Goal: Task Accomplishment & Management: Complete application form

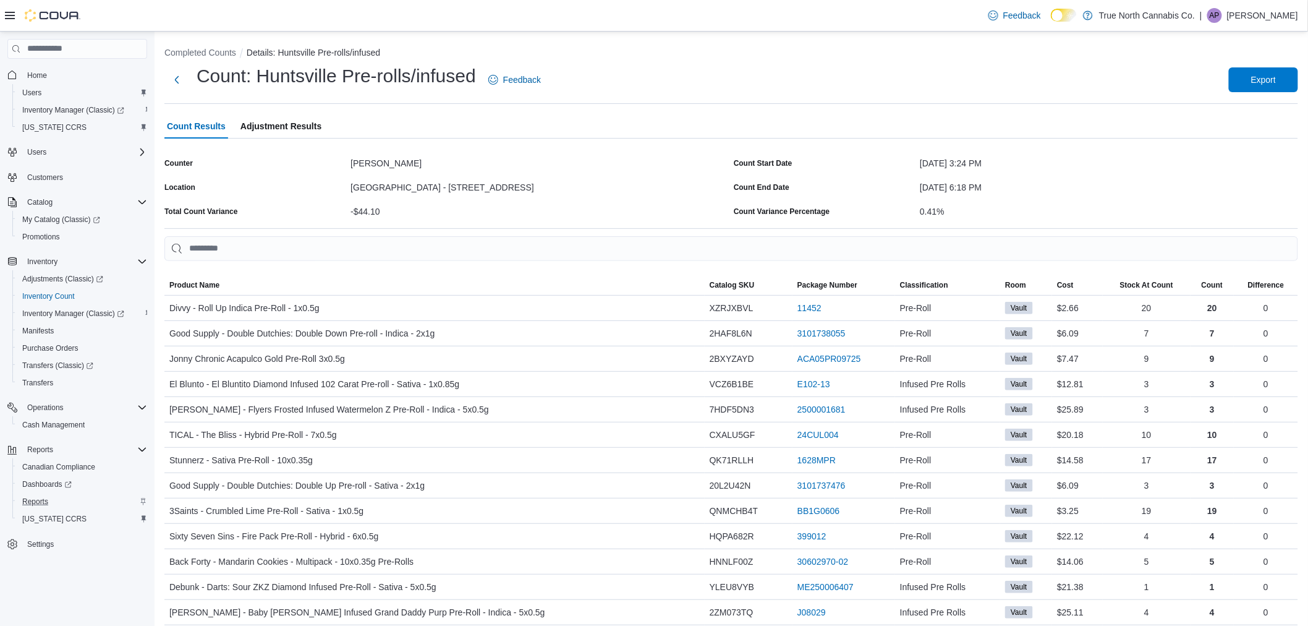
click at [53, 498] on div "Reports" at bounding box center [82, 501] width 130 height 15
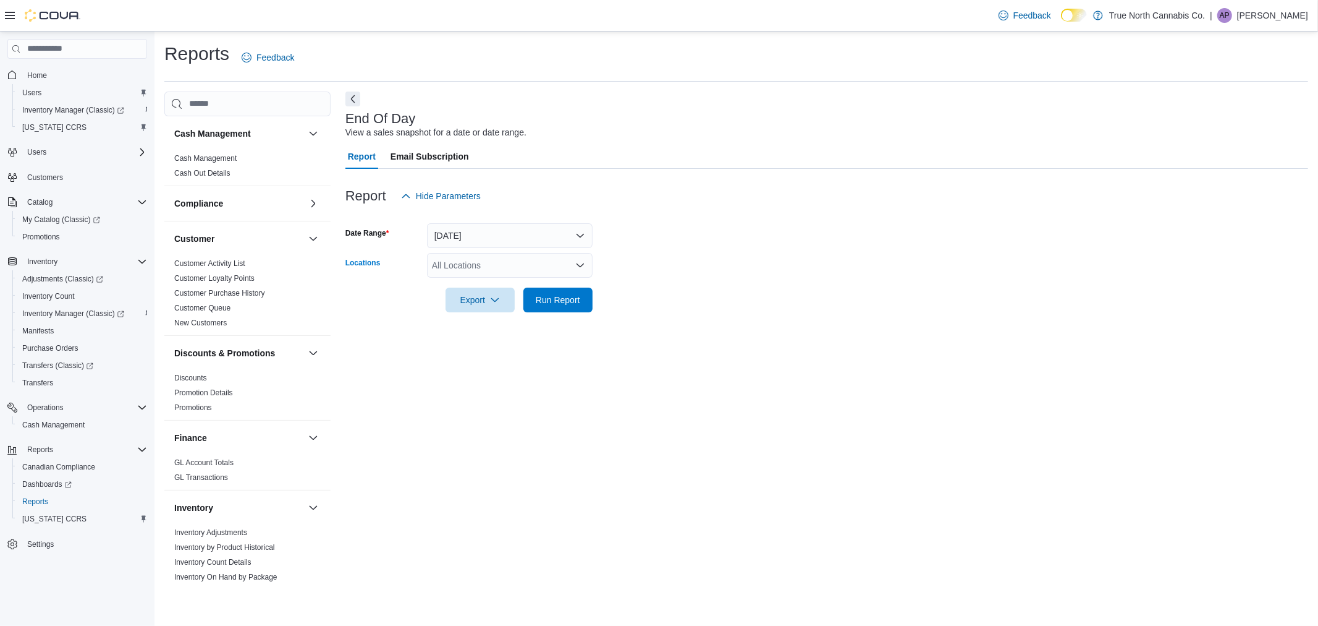
click at [474, 263] on div "All Locations" at bounding box center [510, 265] width 166 height 25
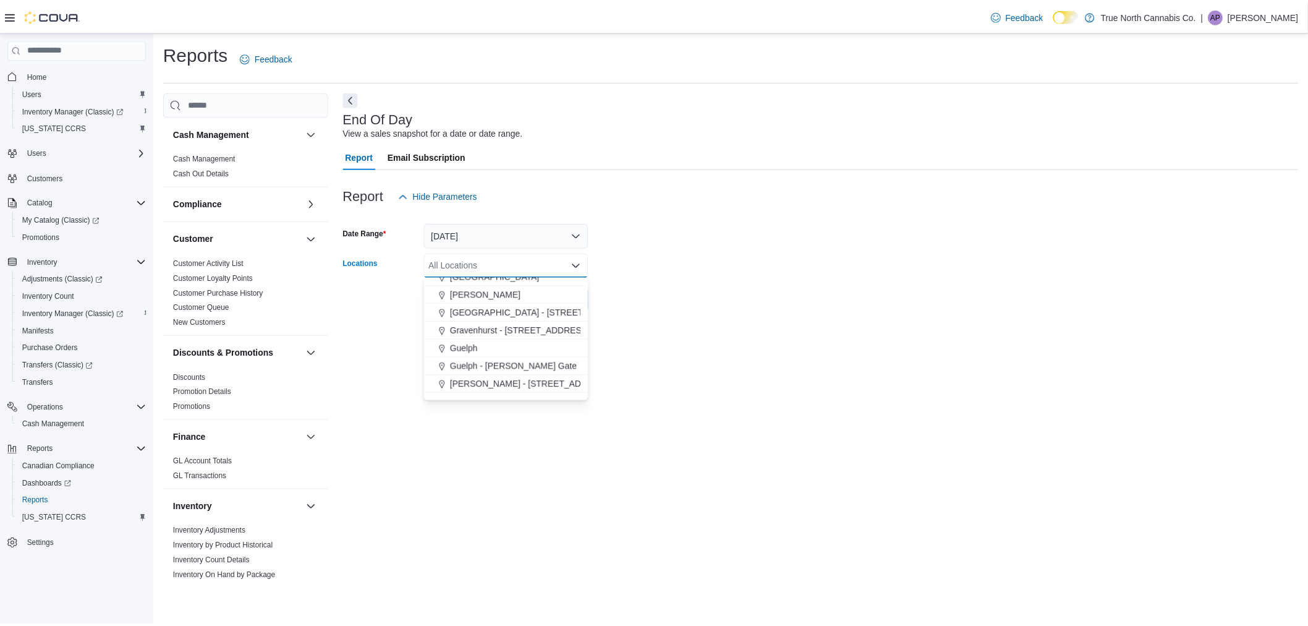
scroll to position [343, 0]
click at [504, 359] on span "[GEOGRAPHIC_DATA] - [STREET_ADDRESS]" at bounding box center [546, 355] width 184 height 12
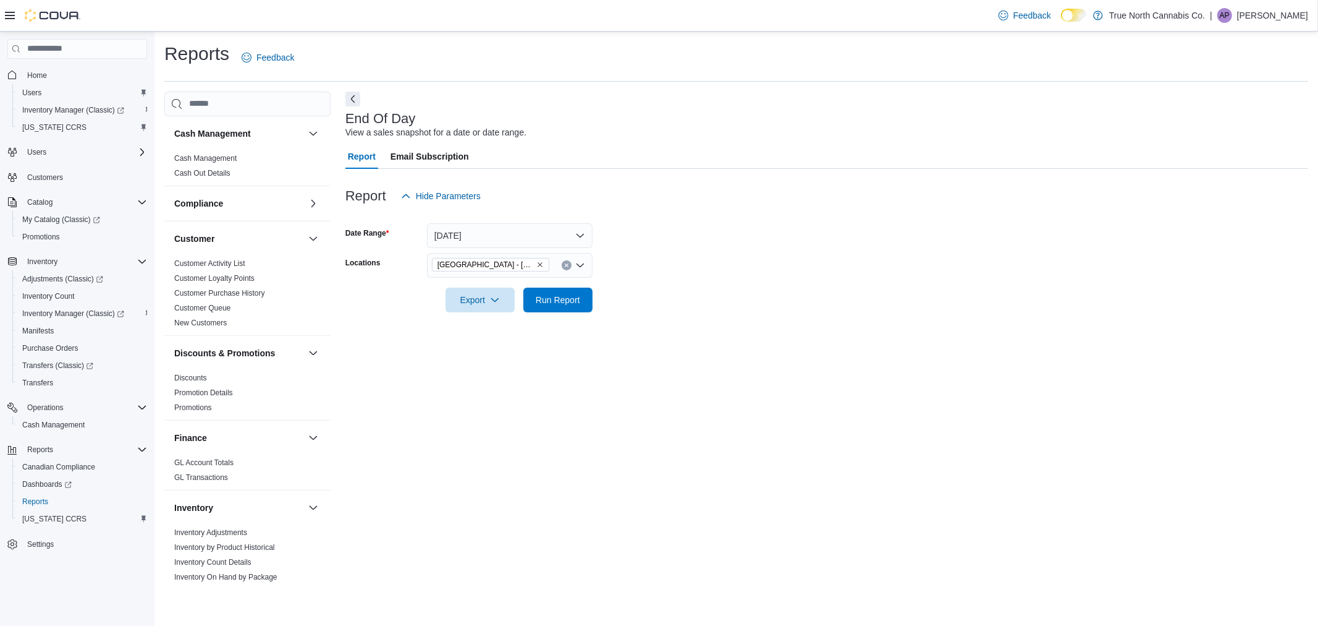
click at [633, 292] on form "Date Range Today Locations Huntsville - 30 Main St E Export Run Report" at bounding box center [827, 260] width 963 height 104
click at [575, 293] on span "Run Report" at bounding box center [558, 299] width 45 height 12
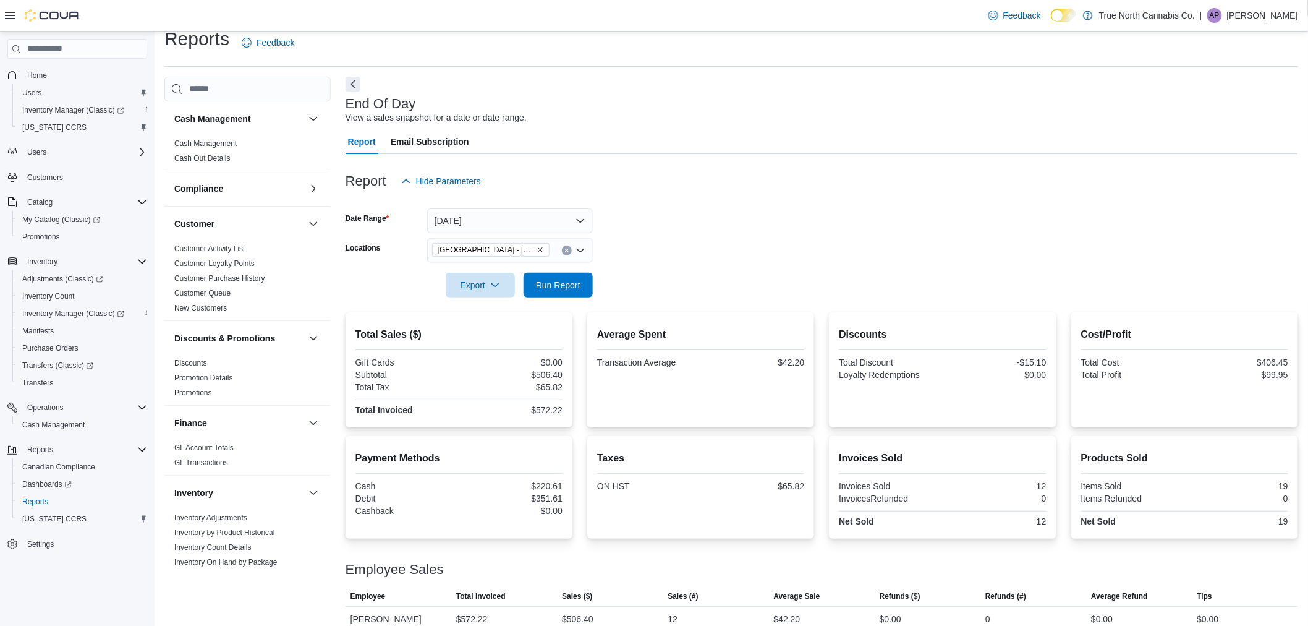
scroll to position [30, 0]
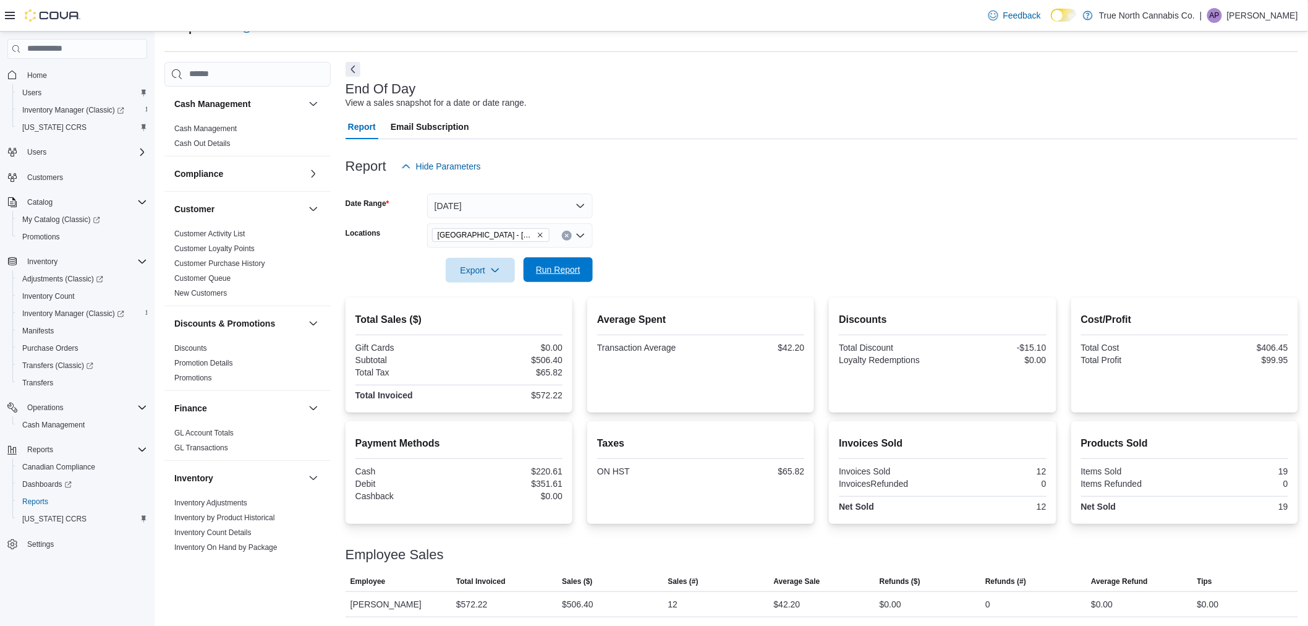
click at [576, 278] on span "Run Report" at bounding box center [558, 269] width 54 height 25
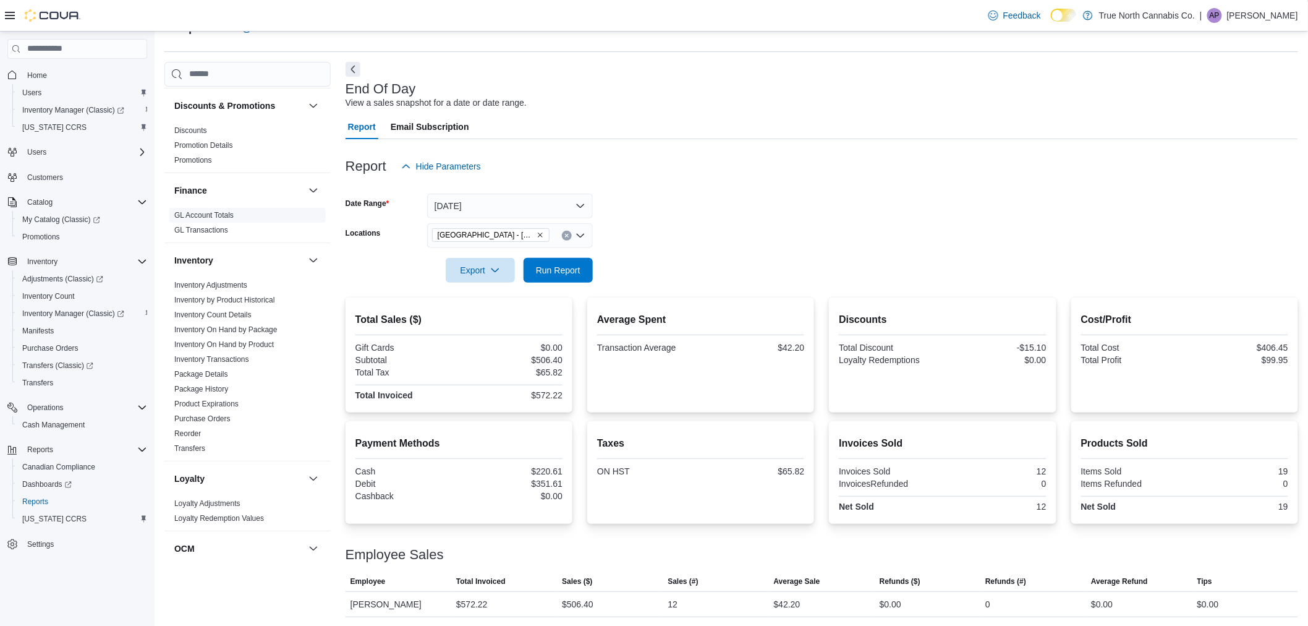
scroll to position [274, 0]
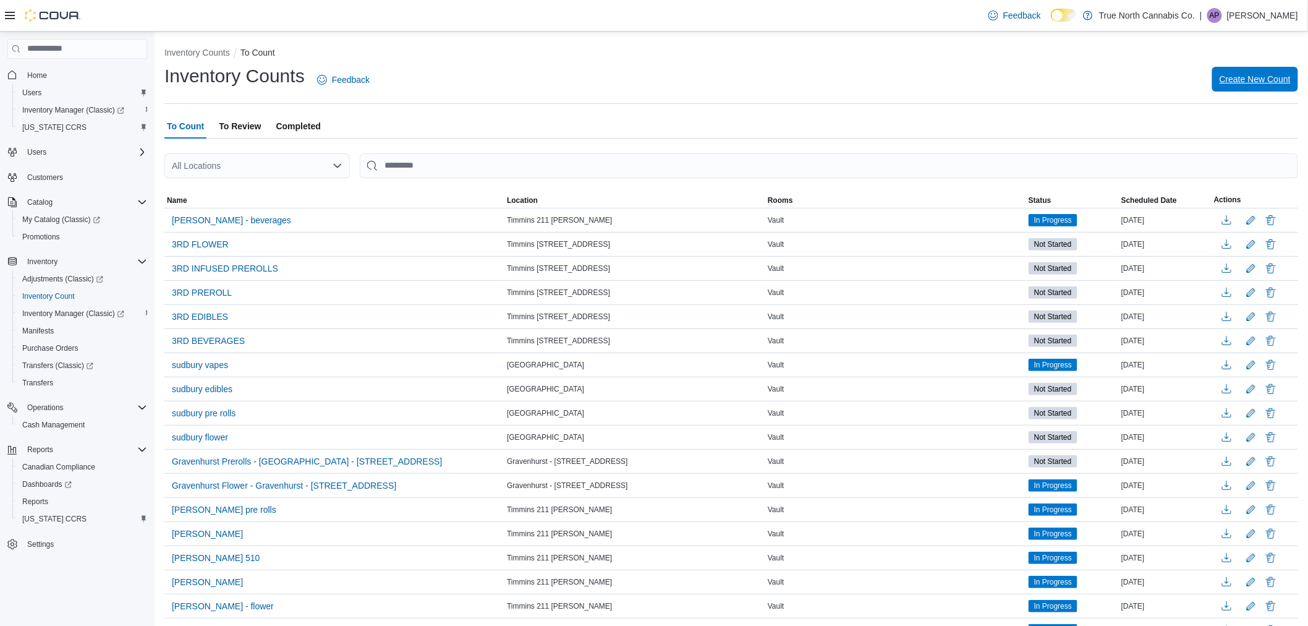
click at [1239, 87] on span "Create New Count" at bounding box center [1255, 79] width 71 height 25
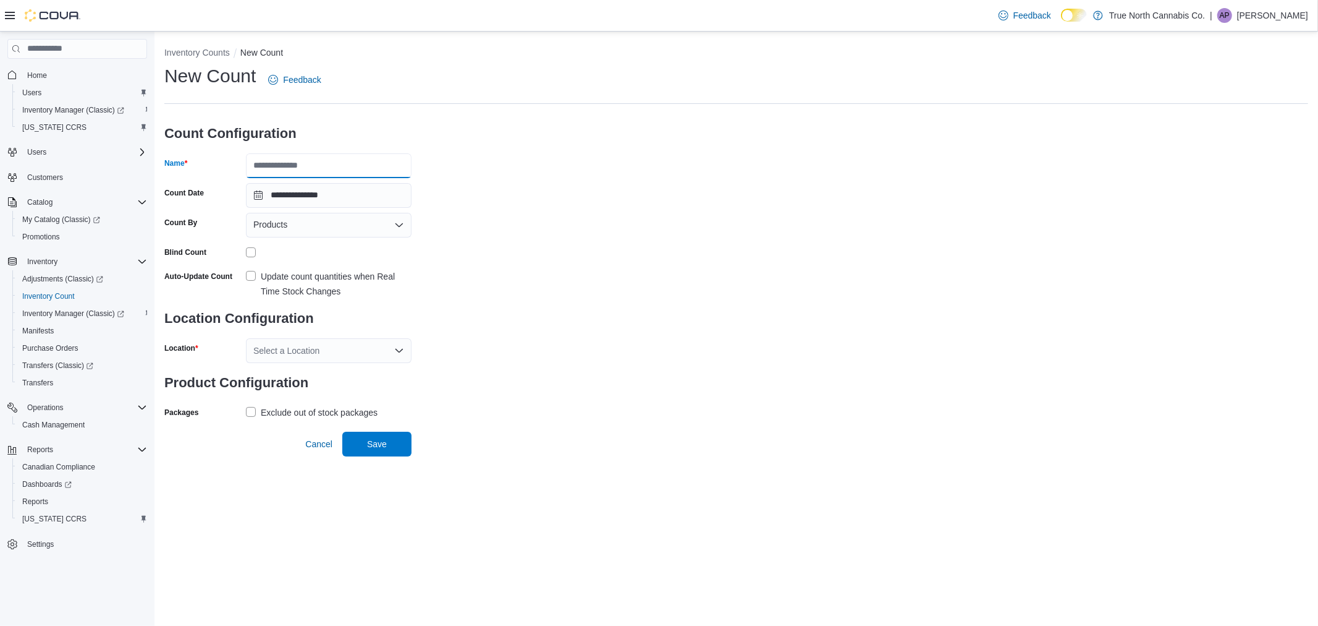
click at [345, 170] on input "Name" at bounding box center [329, 165] width 166 height 25
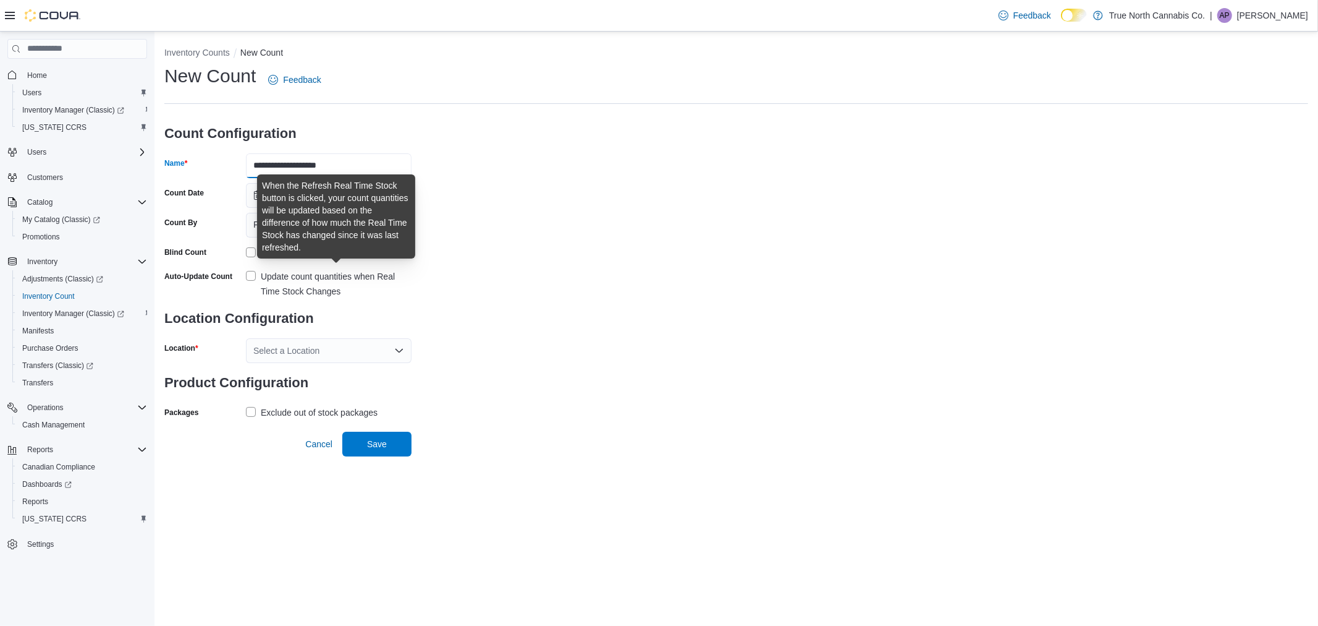
type input "**********"
click at [315, 281] on div "Update count quantities when Real Time Stock Changes" at bounding box center [336, 284] width 151 height 30
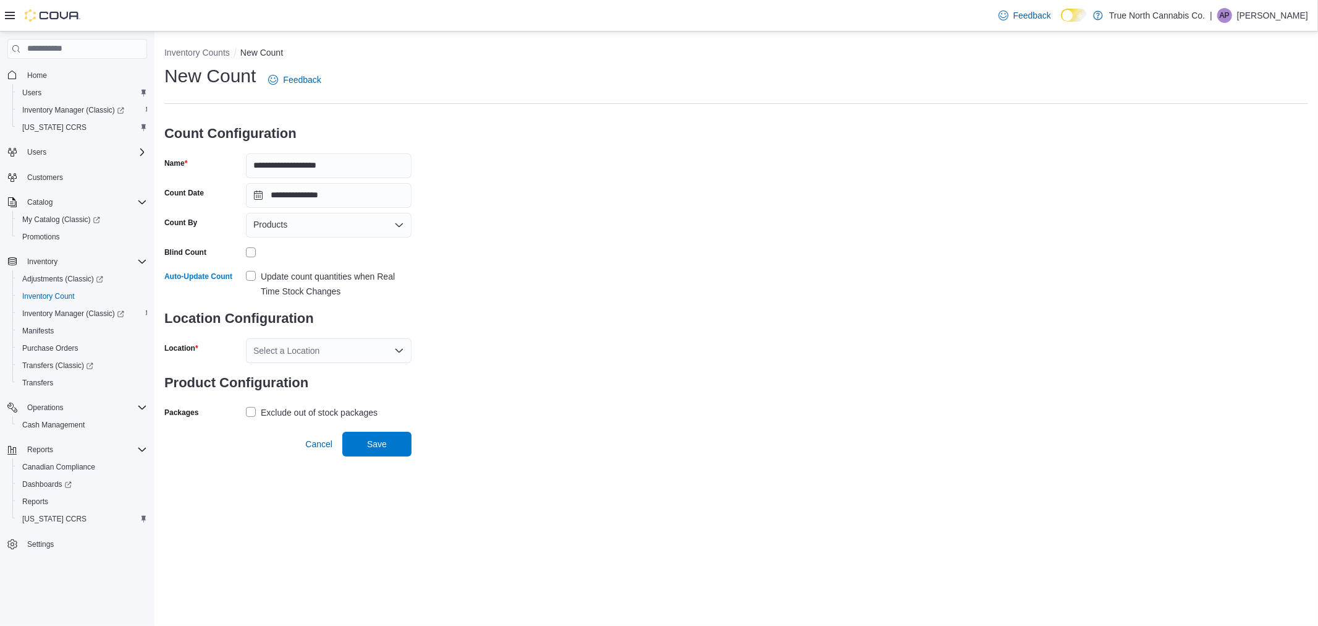
click at [325, 350] on div "Select a Location" at bounding box center [329, 350] width 166 height 25
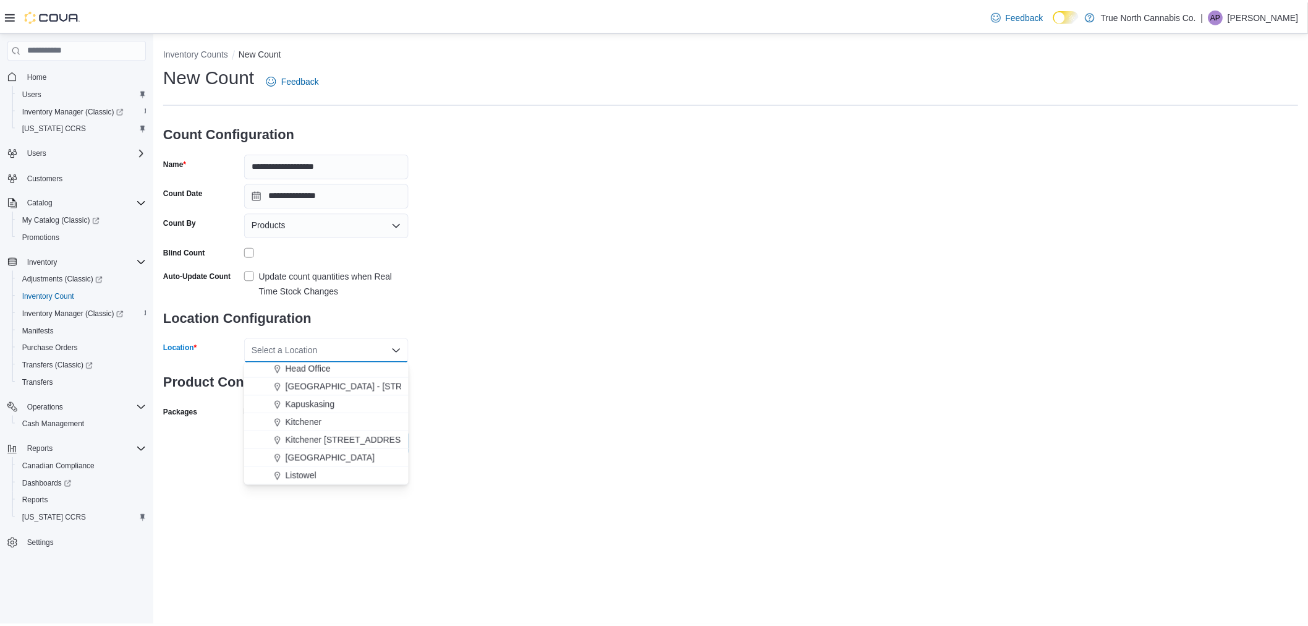
scroll to position [412, 0]
click at [325, 376] on span "[GEOGRAPHIC_DATA] - [STREET_ADDRESS]" at bounding box center [379, 371] width 184 height 12
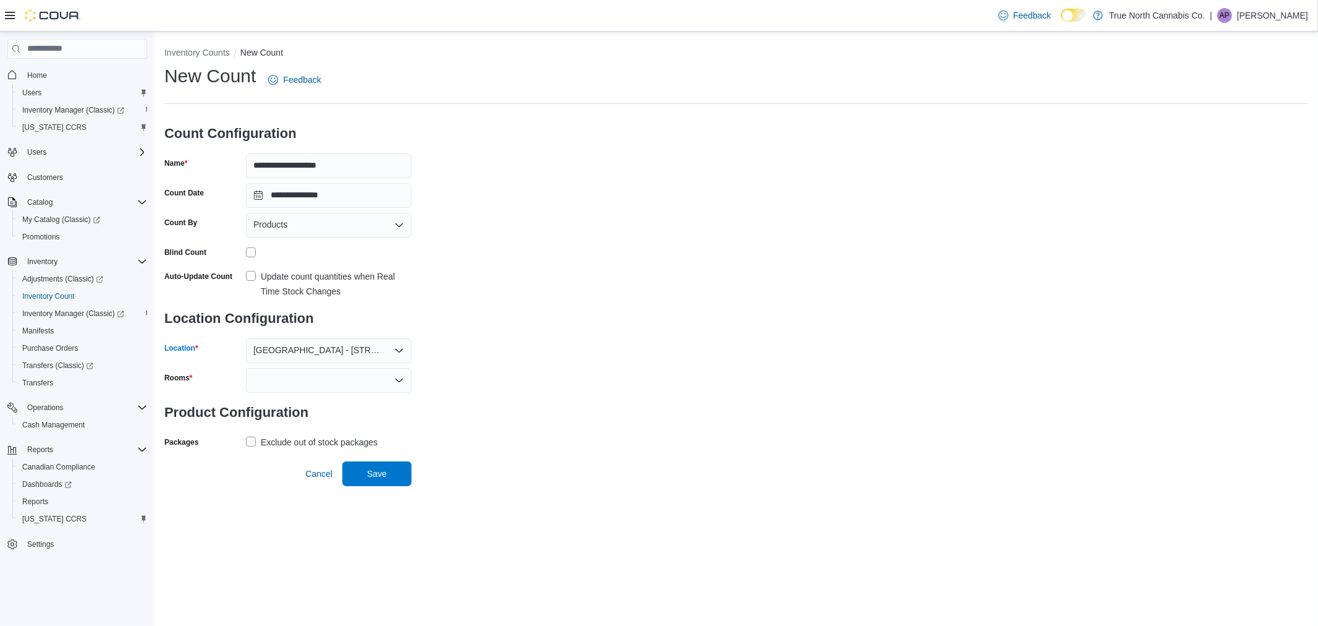
click at [384, 383] on div at bounding box center [329, 380] width 166 height 25
click at [347, 404] on span "Vault" at bounding box center [328, 400] width 151 height 12
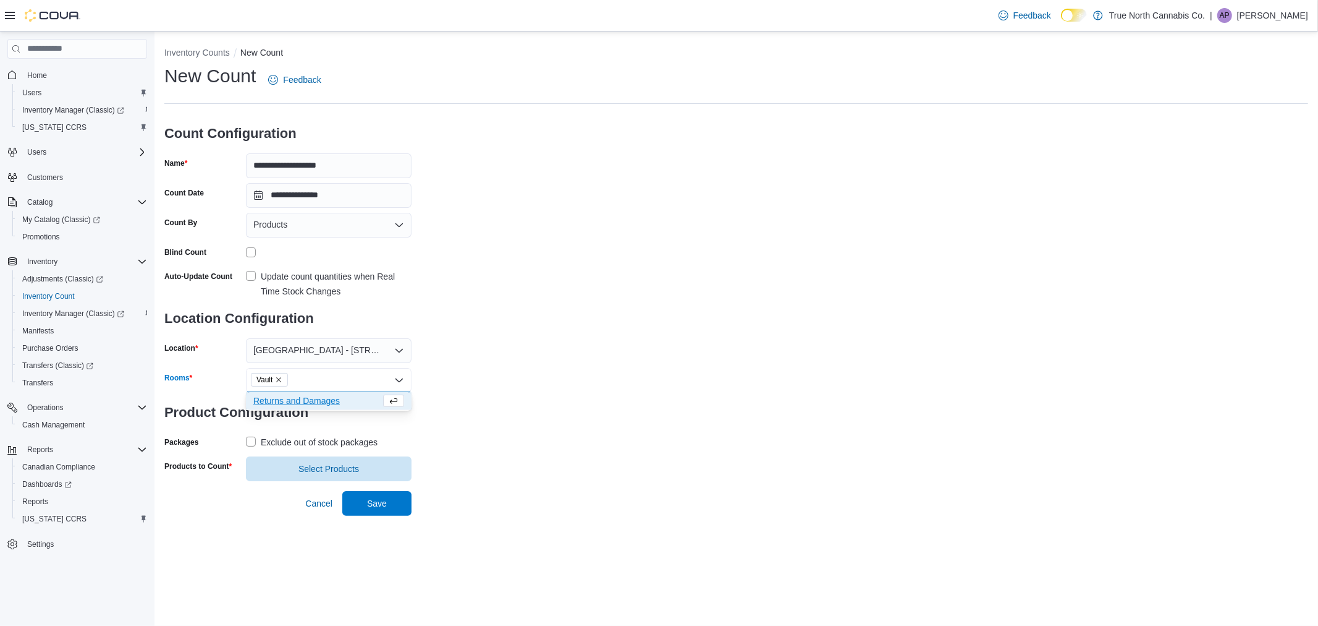
click at [336, 444] on div "Exclude out of stock packages" at bounding box center [319, 442] width 117 height 15
click at [331, 466] on span "Select Products" at bounding box center [329, 468] width 61 height 12
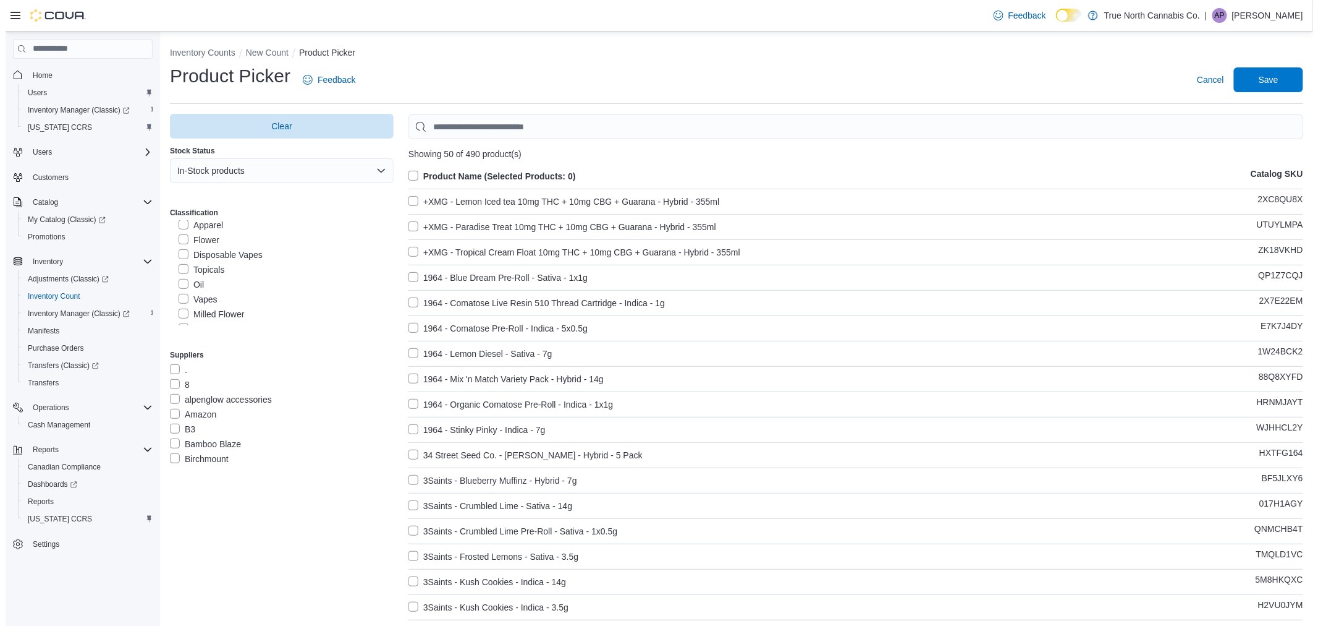
scroll to position [343, 0]
click at [199, 299] on label "Vapes" at bounding box center [192, 299] width 39 height 15
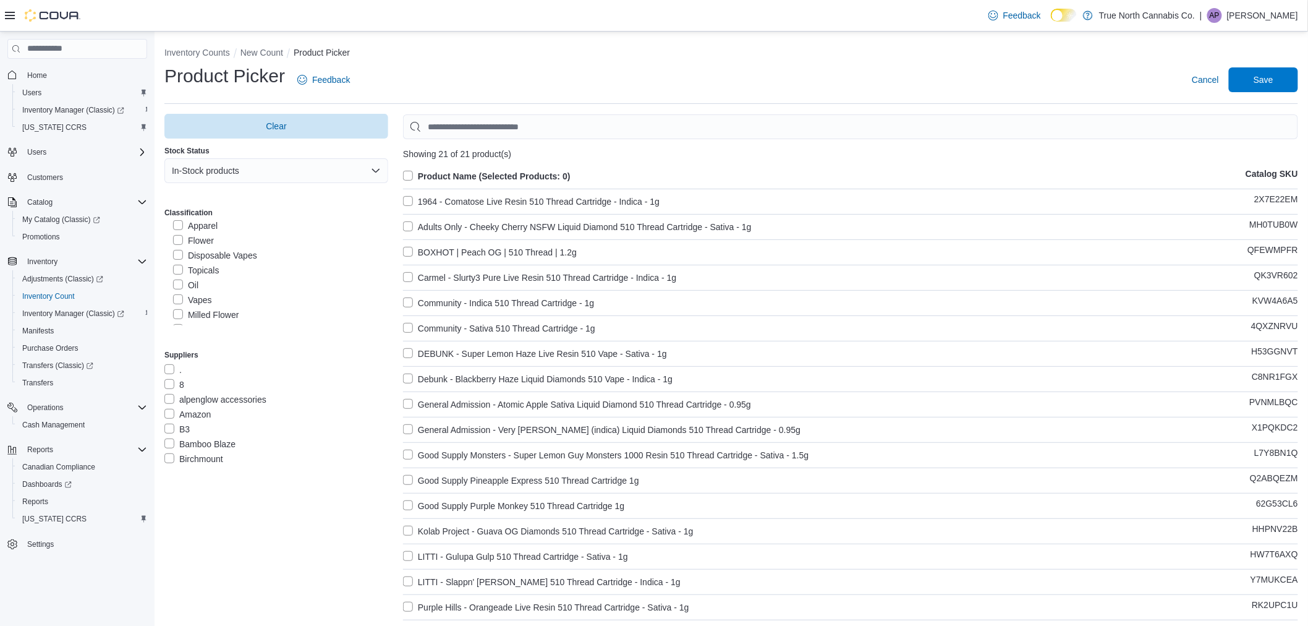
click at [215, 253] on label "Disposable Vapes" at bounding box center [215, 255] width 84 height 15
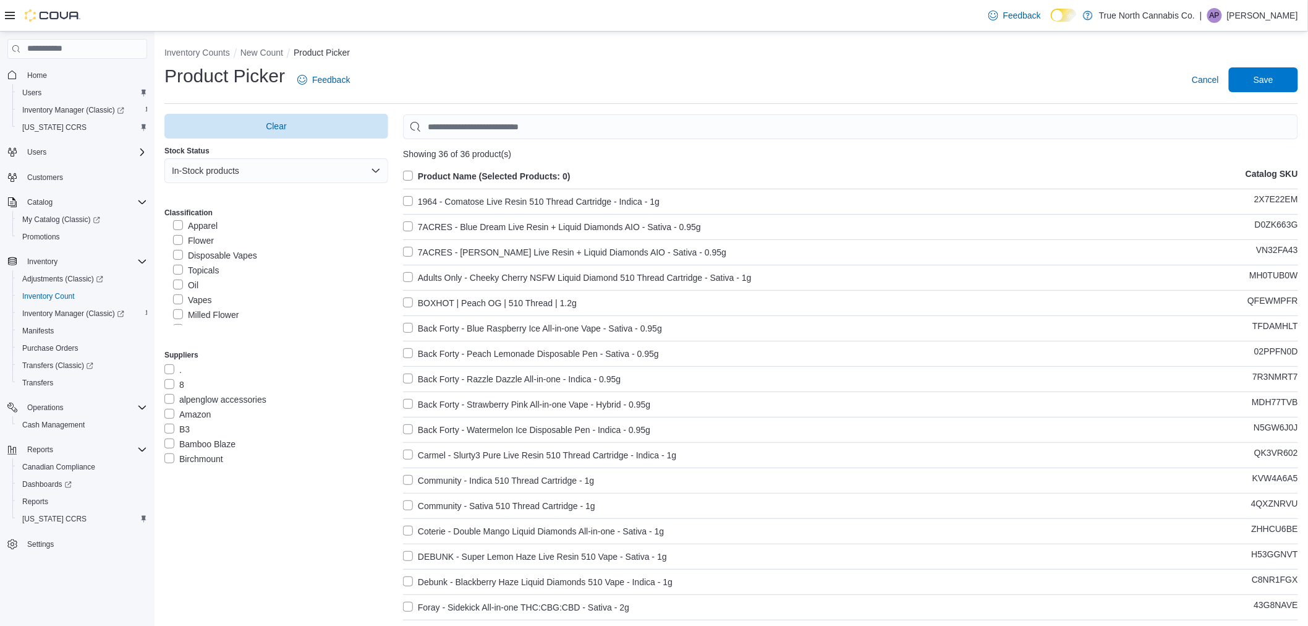
click at [420, 174] on label "Product Name (Selected Products: 0)" at bounding box center [487, 176] width 168 height 15
click at [1273, 83] on span "Save" at bounding box center [1264, 79] width 20 height 12
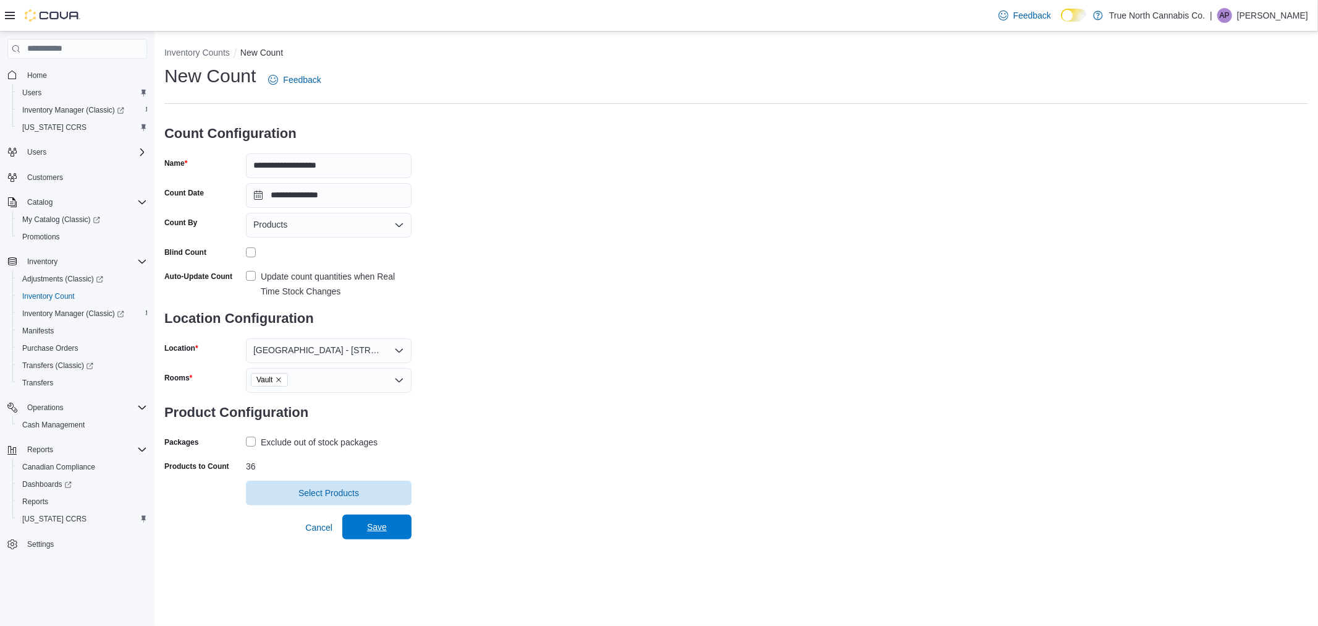
click at [380, 517] on span "Save" at bounding box center [377, 526] width 54 height 25
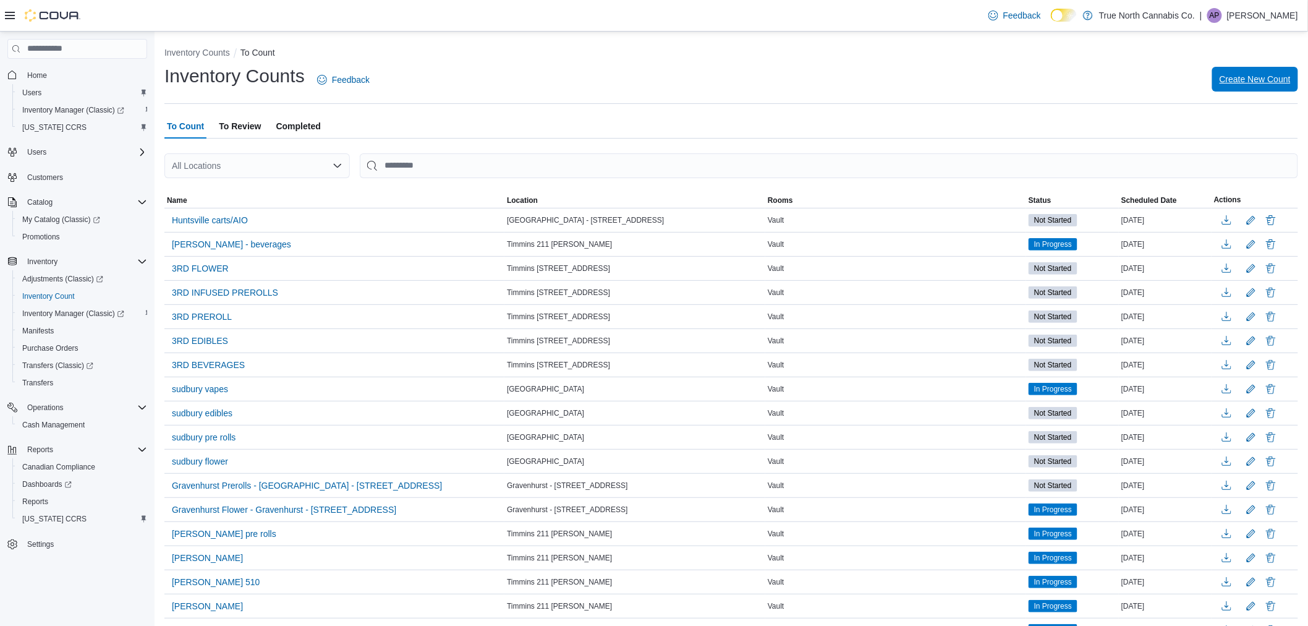
click at [1234, 83] on span "Create New Count" at bounding box center [1255, 79] width 71 height 12
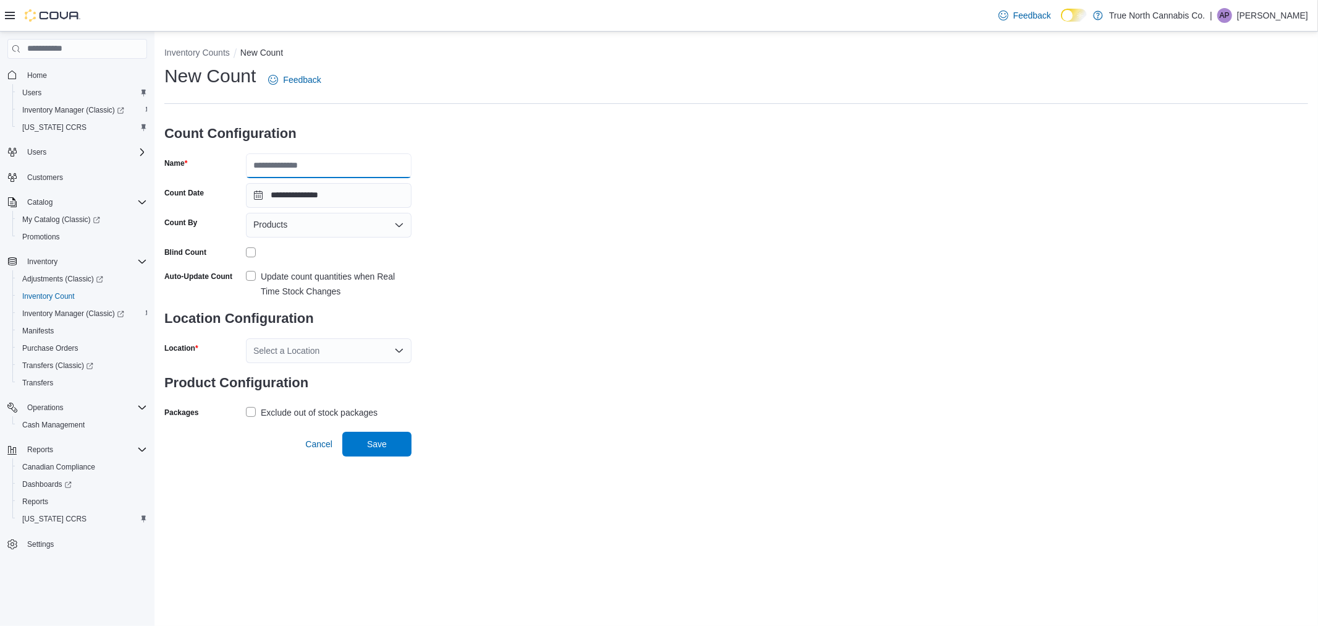
click at [341, 168] on input "Name" at bounding box center [329, 165] width 166 height 25
type input "**********"
click at [269, 277] on div "Update count quantities when Real Time Stock Changes" at bounding box center [336, 284] width 151 height 30
click at [276, 348] on div "Select a Location" at bounding box center [329, 350] width 166 height 25
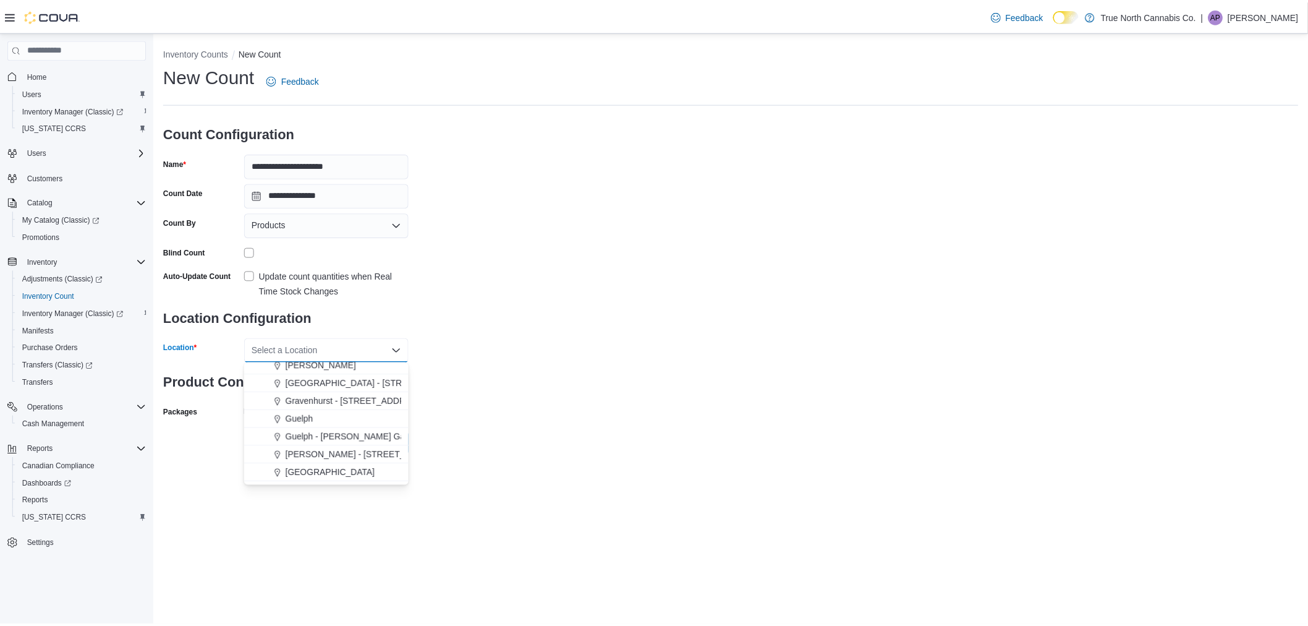
scroll to position [343, 0]
click at [310, 443] on span "[GEOGRAPHIC_DATA] - [STREET_ADDRESS]" at bounding box center [379, 440] width 184 height 12
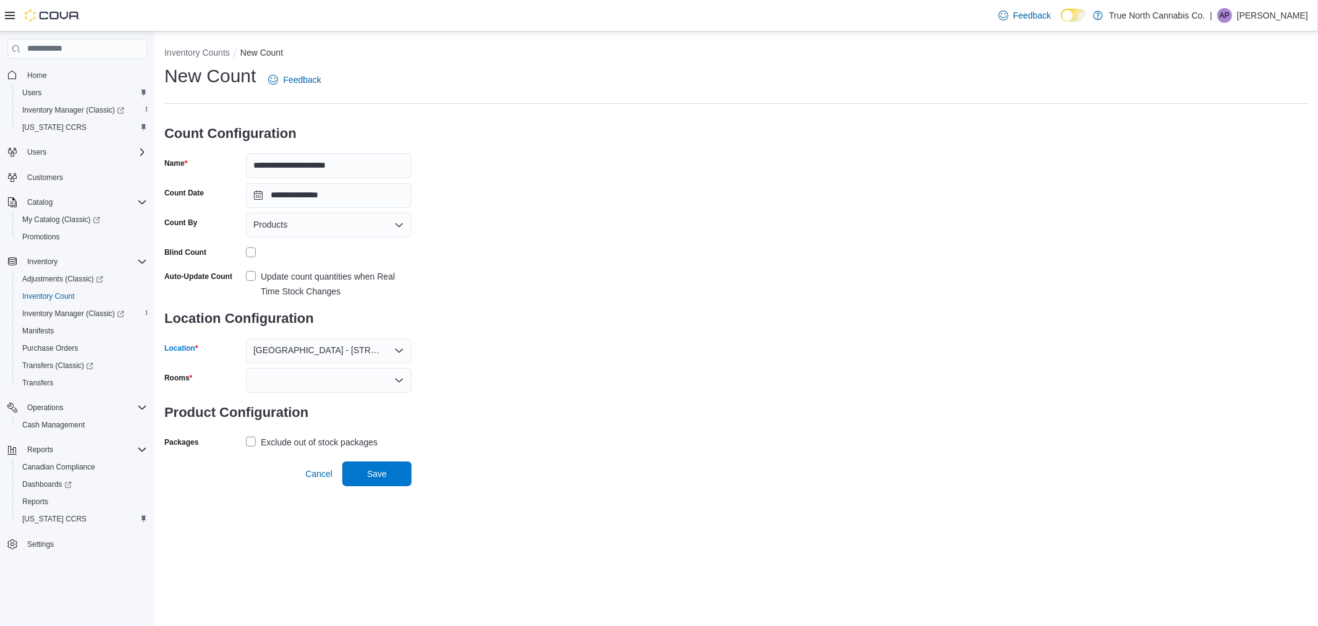
click at [321, 378] on div at bounding box center [329, 380] width 166 height 25
click at [313, 403] on span "Vault" at bounding box center [328, 400] width 151 height 12
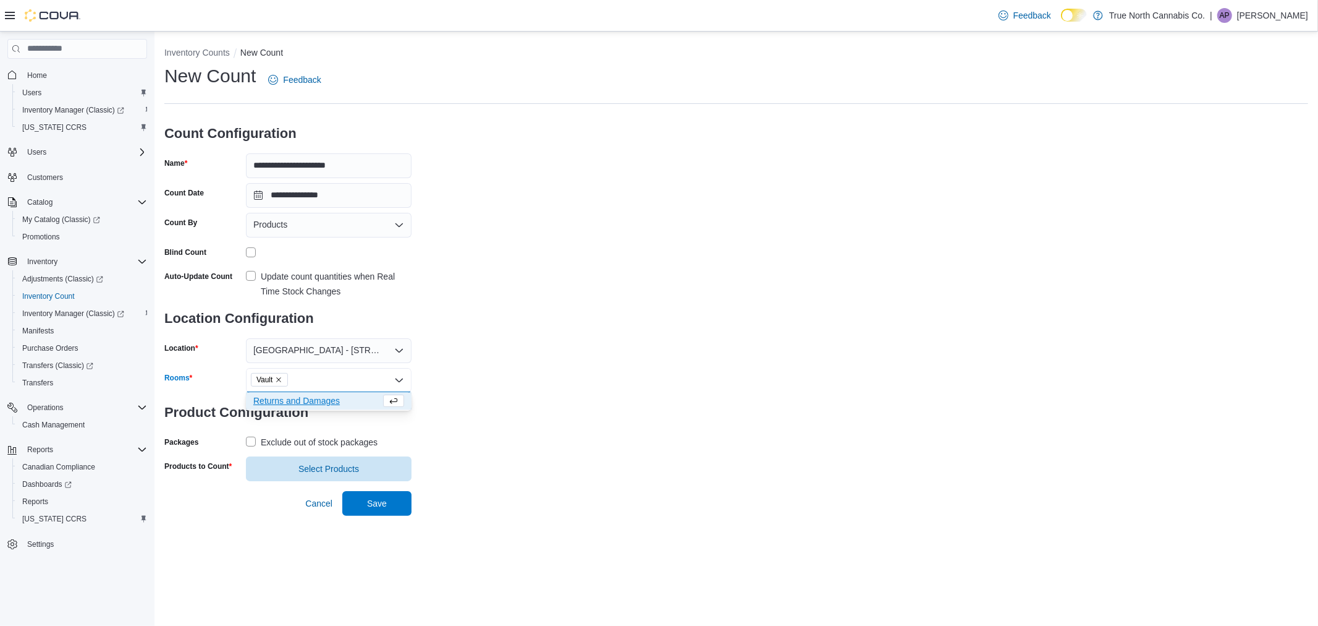
click at [311, 443] on div "Exclude out of stock packages" at bounding box center [319, 442] width 117 height 15
click at [312, 464] on span "Select Products" at bounding box center [329, 468] width 61 height 12
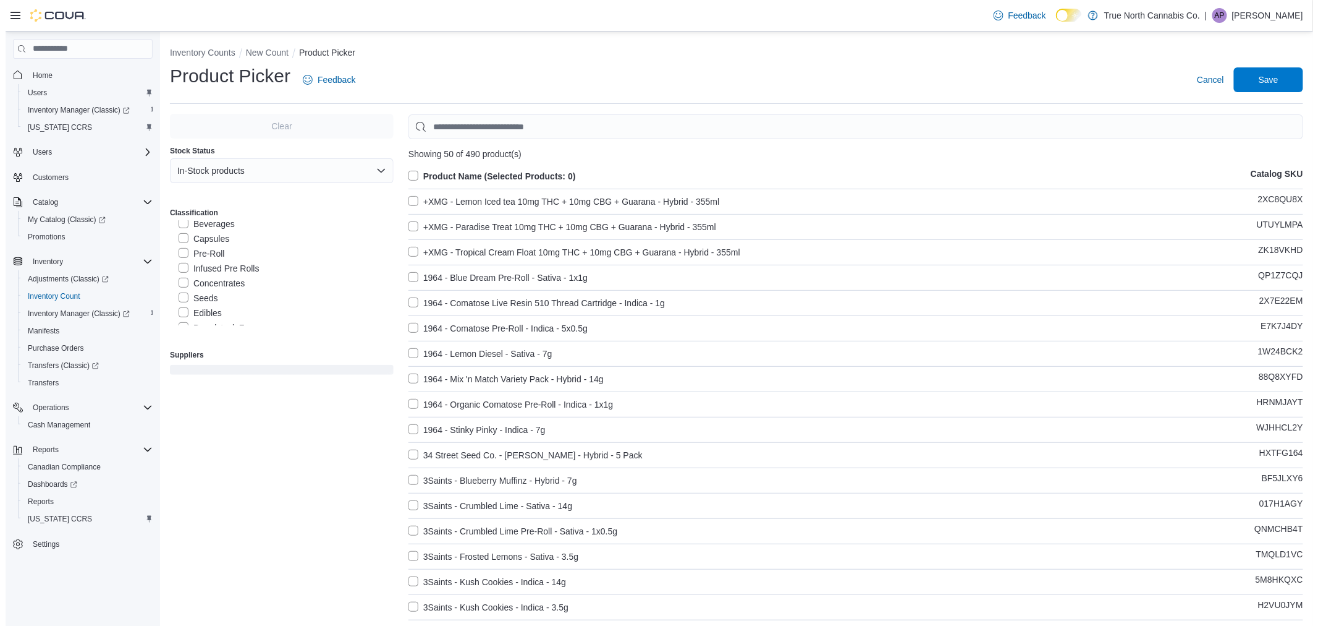
scroll to position [480, 0]
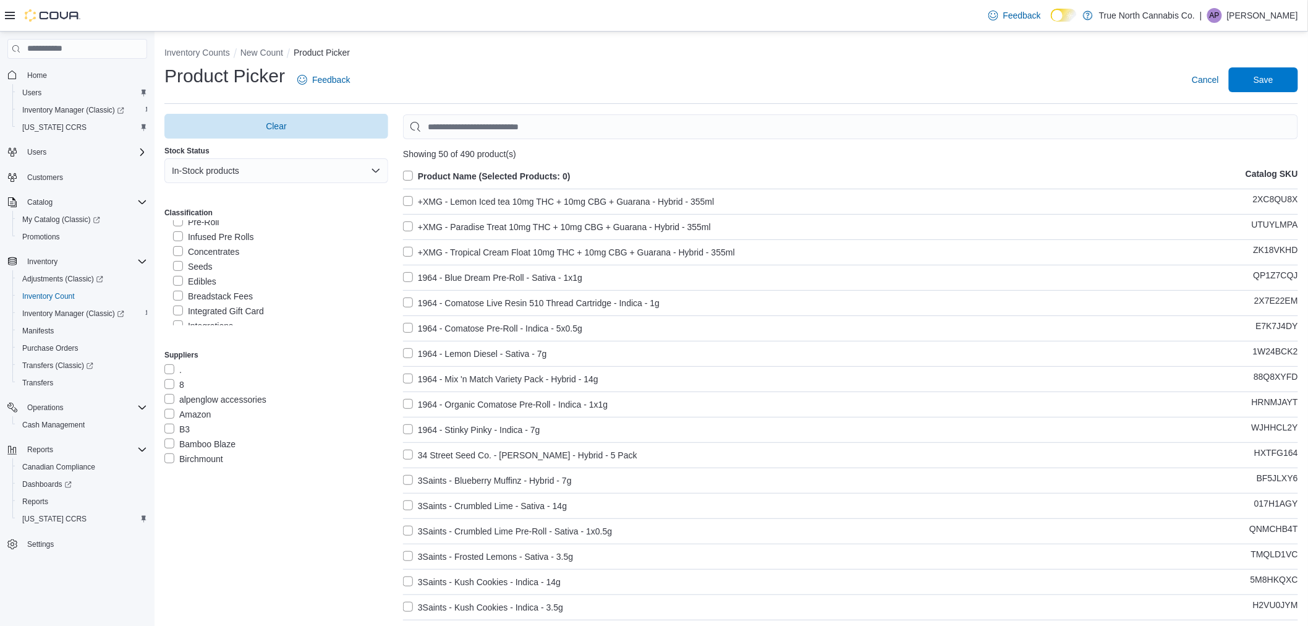
click at [199, 250] on label "Concentrates" at bounding box center [206, 251] width 66 height 15
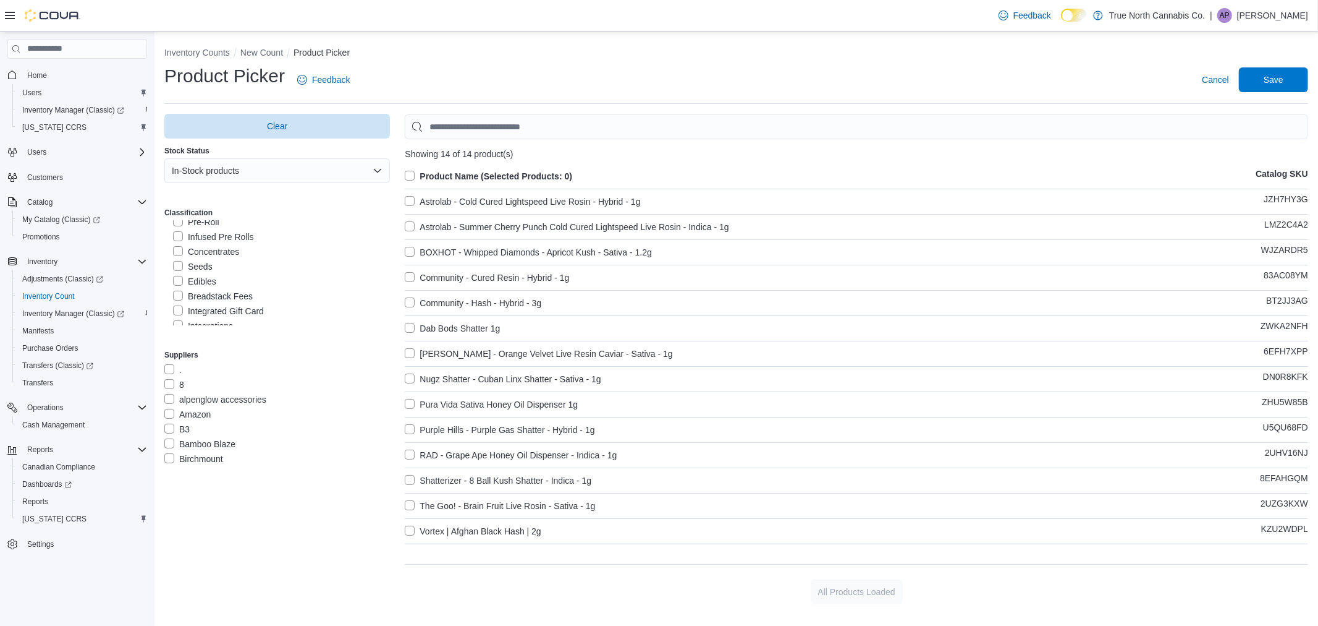
click at [477, 174] on label "Product Name (Selected Products: 0)" at bounding box center [489, 176] width 168 height 15
click at [1247, 76] on span "Save" at bounding box center [1274, 79] width 54 height 25
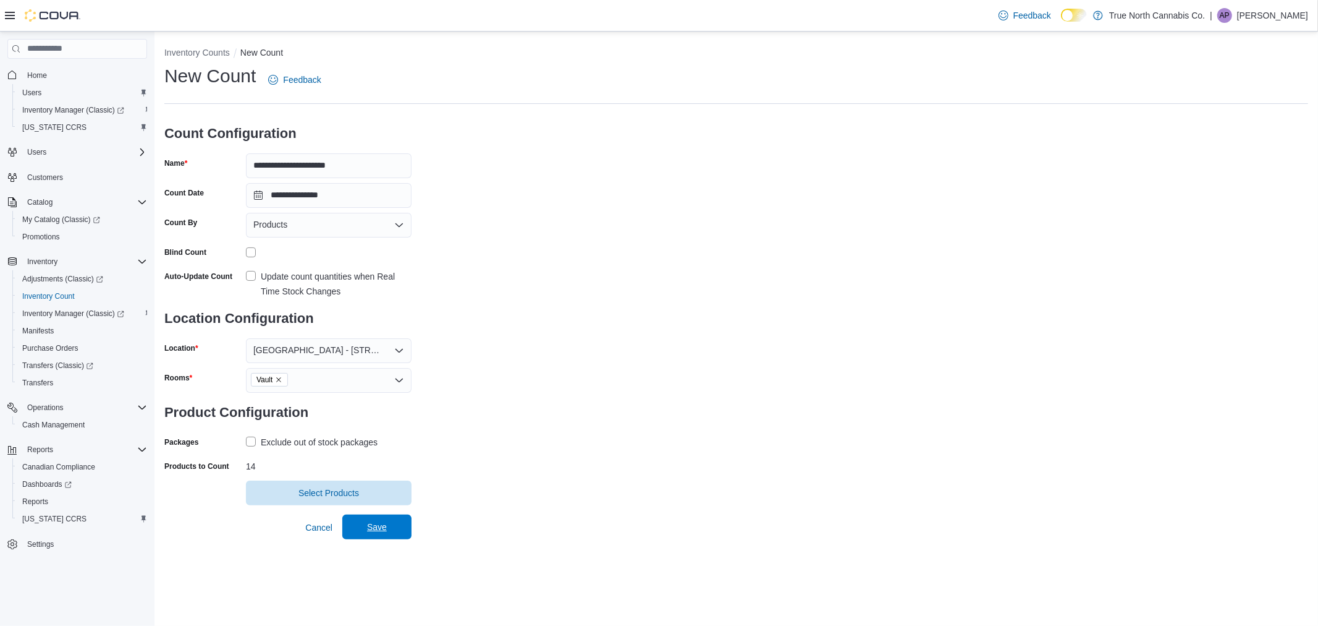
click at [377, 529] on span "Save" at bounding box center [377, 526] width 20 height 12
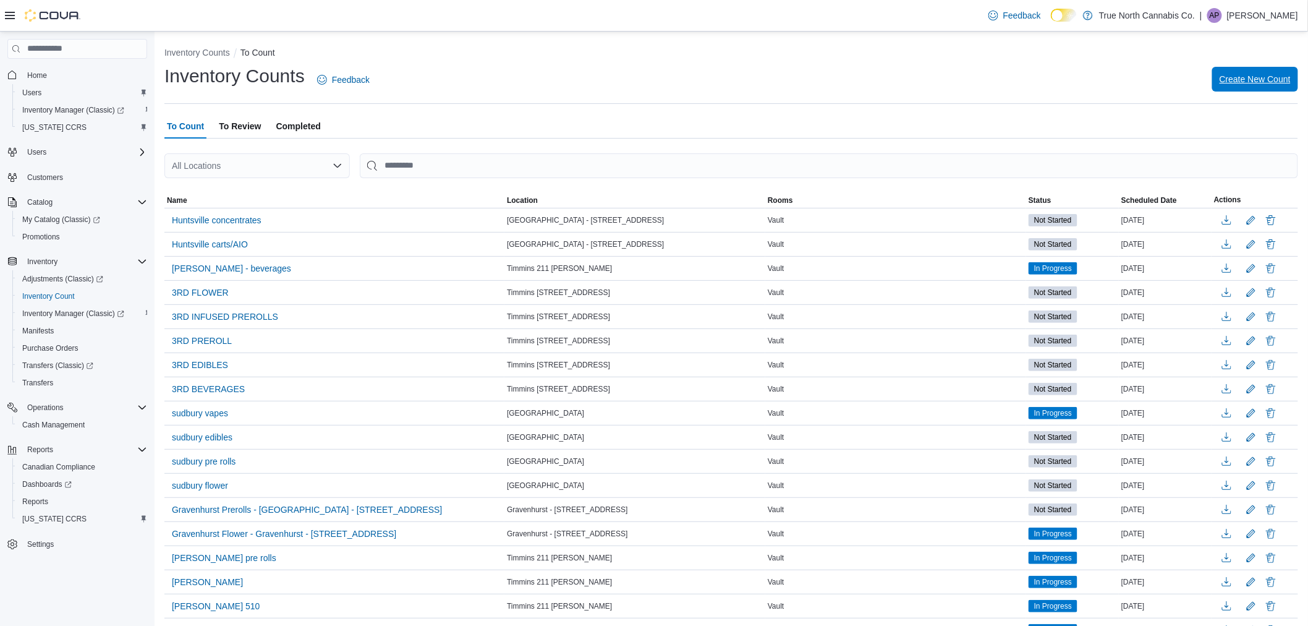
click at [1263, 80] on span "Create New Count" at bounding box center [1255, 79] width 71 height 12
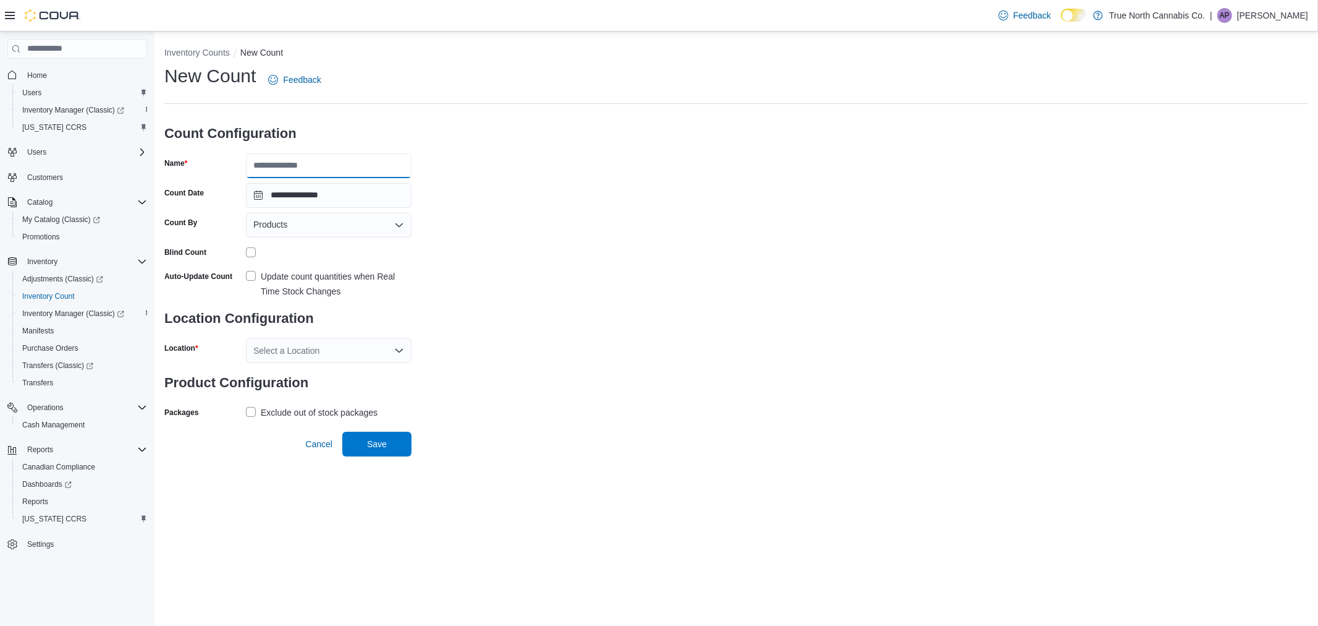
click at [304, 159] on input "Name" at bounding box center [329, 165] width 166 height 25
type input "**********"
click at [306, 282] on div "Update count quantities when Real Time Stock Changes" at bounding box center [336, 284] width 151 height 30
click at [310, 352] on div "Select a Location" at bounding box center [329, 350] width 166 height 25
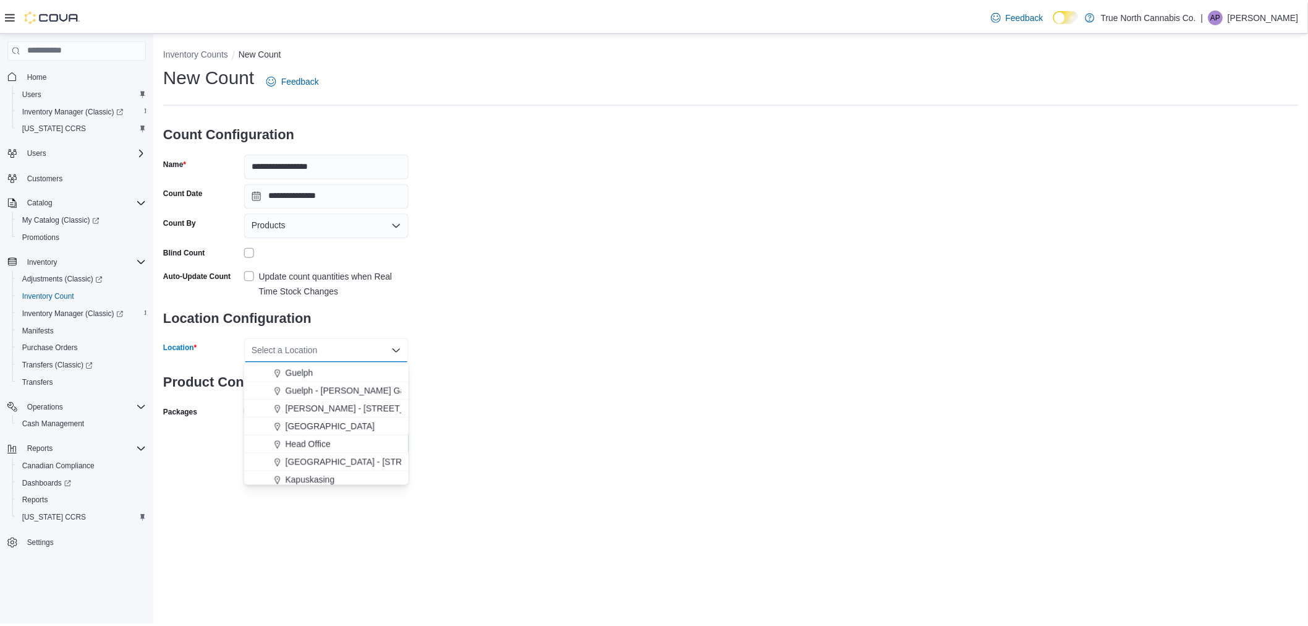
scroll to position [343, 0]
click at [301, 434] on span "[GEOGRAPHIC_DATA] - [STREET_ADDRESS]" at bounding box center [379, 440] width 184 height 12
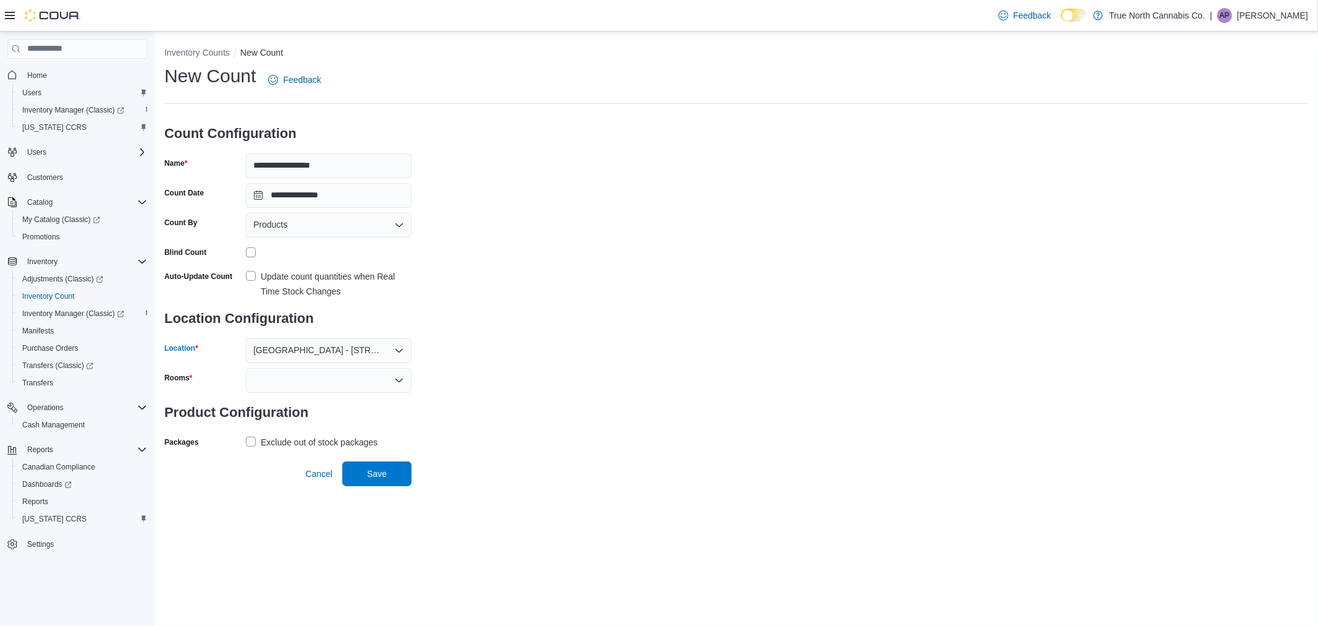
click at [305, 383] on div at bounding box center [329, 380] width 166 height 25
click at [307, 406] on span "Vault" at bounding box center [328, 400] width 151 height 12
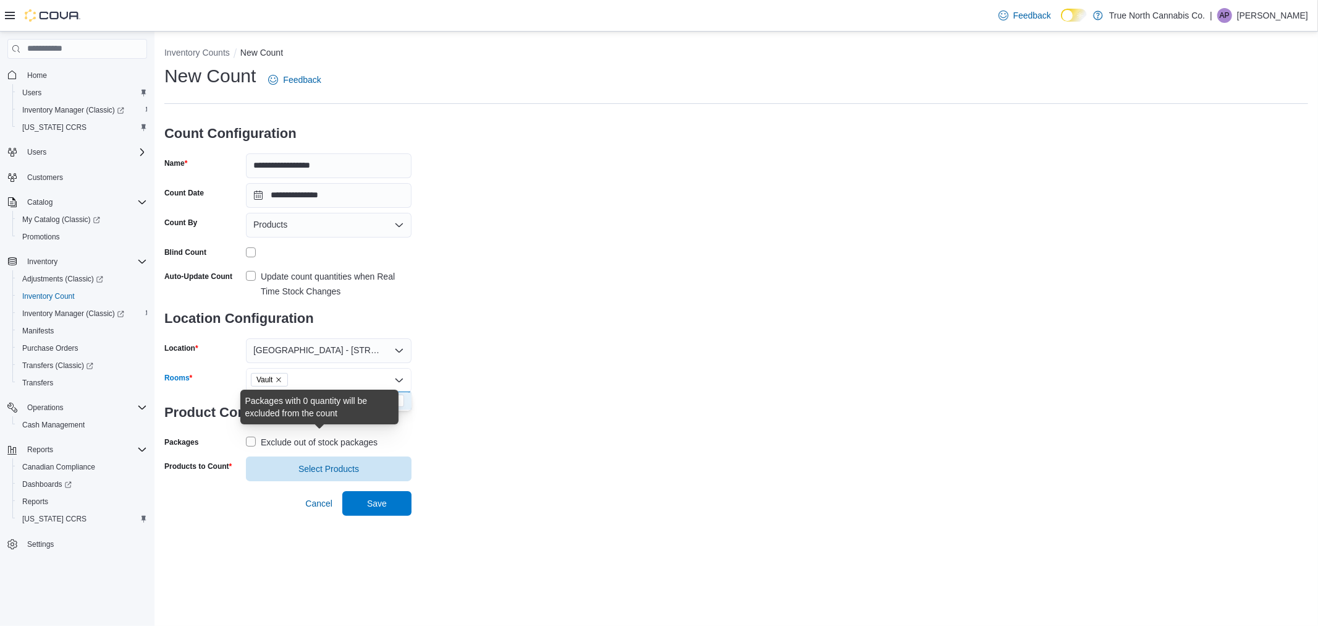
click at [326, 444] on div "Exclude out of stock packages" at bounding box center [319, 442] width 117 height 15
click at [317, 472] on span "Select Products" at bounding box center [329, 468] width 61 height 12
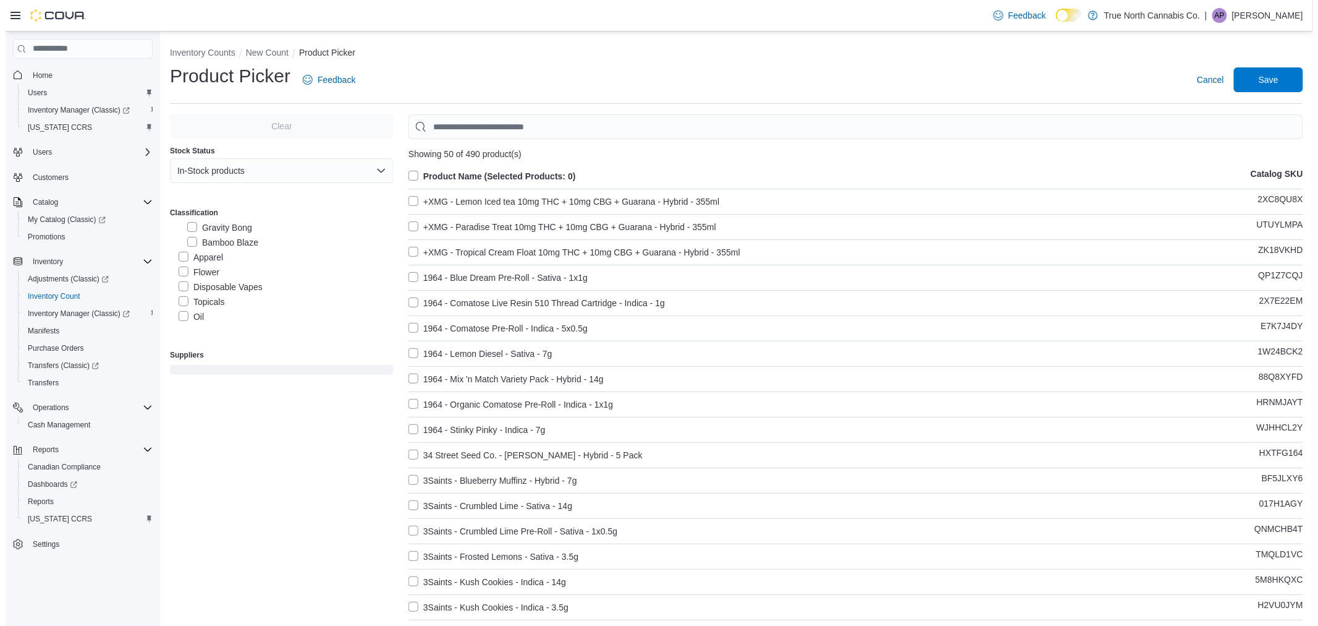
scroll to position [343, 0]
click at [193, 239] on label "Flower" at bounding box center [193, 240] width 41 height 15
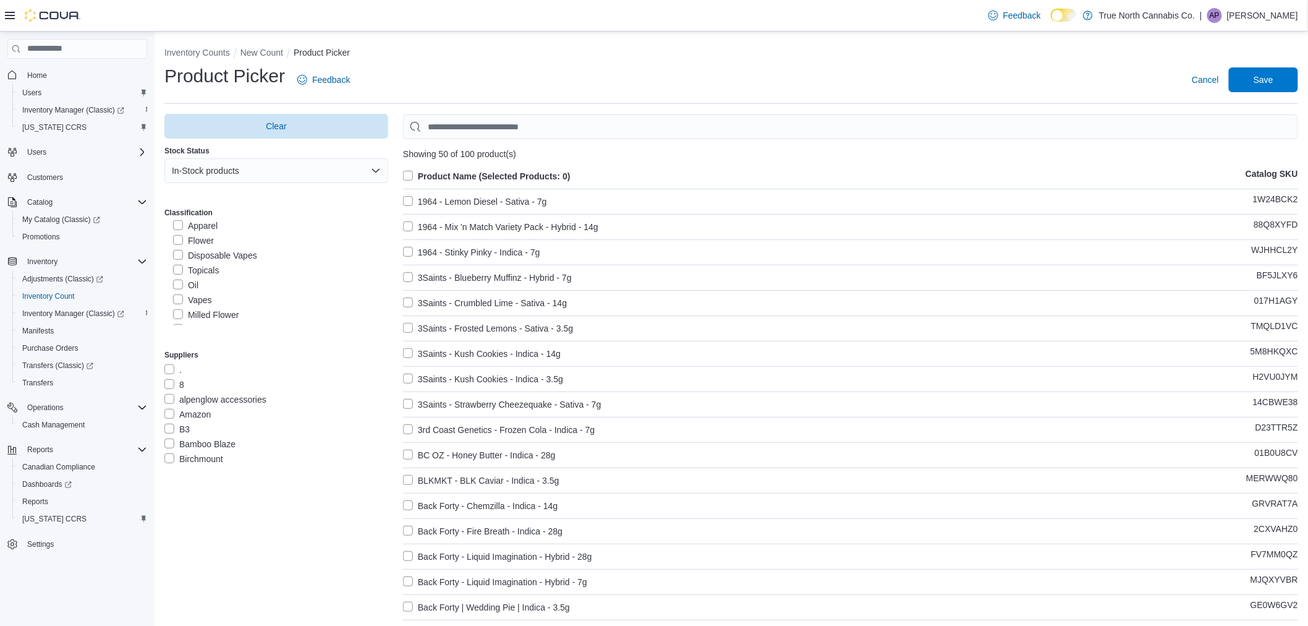
click at [203, 316] on label "Milled Flower" at bounding box center [206, 314] width 66 height 15
click at [422, 173] on label "Product Name (Selected Products: 0)" at bounding box center [487, 176] width 168 height 15
click at [1273, 76] on span "Save" at bounding box center [1264, 79] width 20 height 12
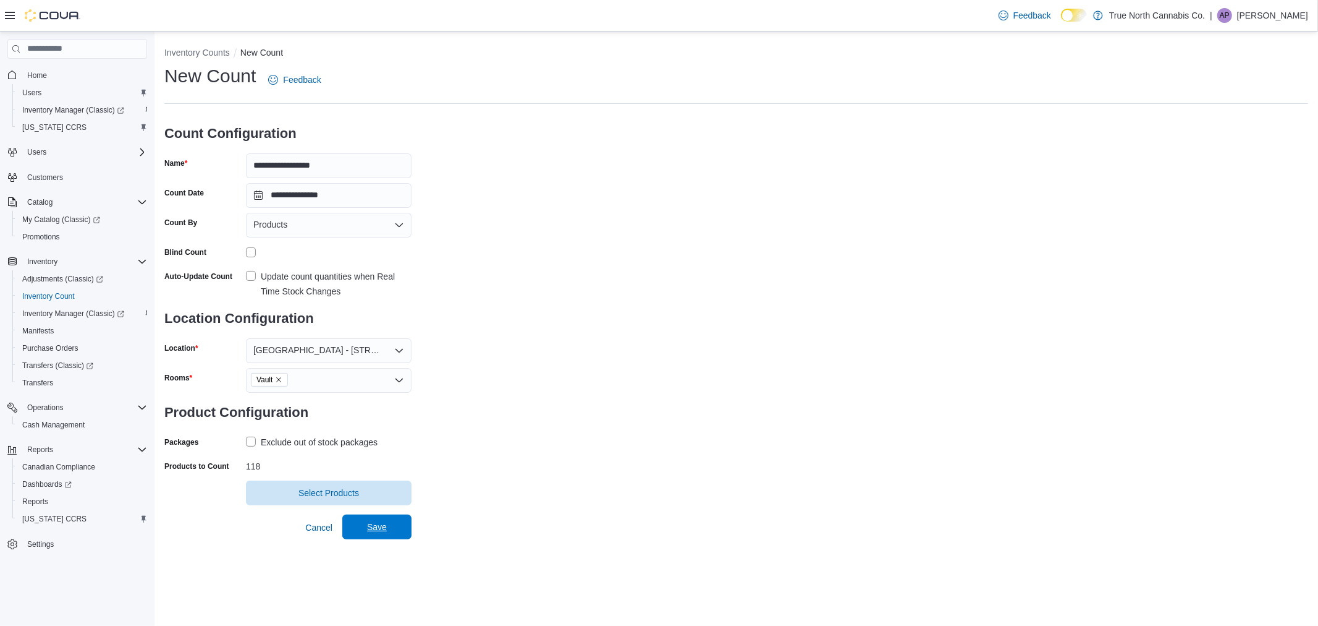
click at [397, 527] on span "Save" at bounding box center [377, 526] width 54 height 25
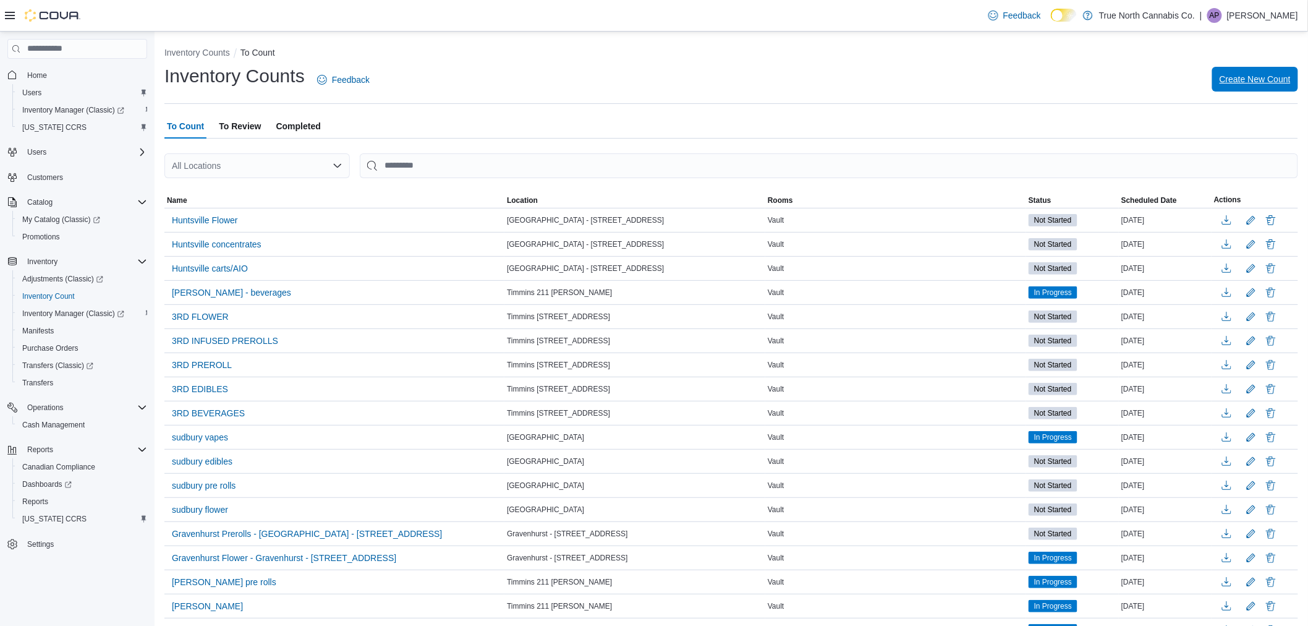
click at [1258, 79] on span "Create New Count" at bounding box center [1255, 79] width 71 height 12
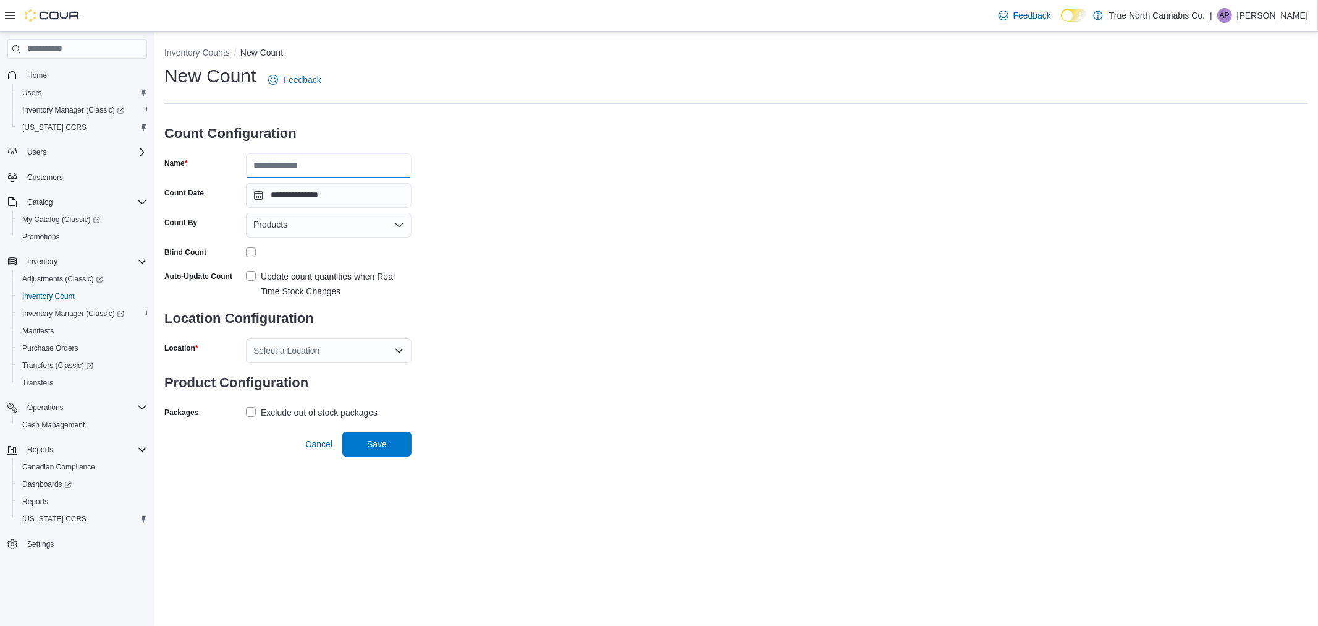
click at [342, 155] on input "Name" at bounding box center [329, 165] width 166 height 25
type input "**********"
click at [292, 277] on div "Update count quantities when Real Time Stock Changes" at bounding box center [336, 284] width 151 height 30
click at [292, 354] on div "Select a Location" at bounding box center [329, 350] width 166 height 25
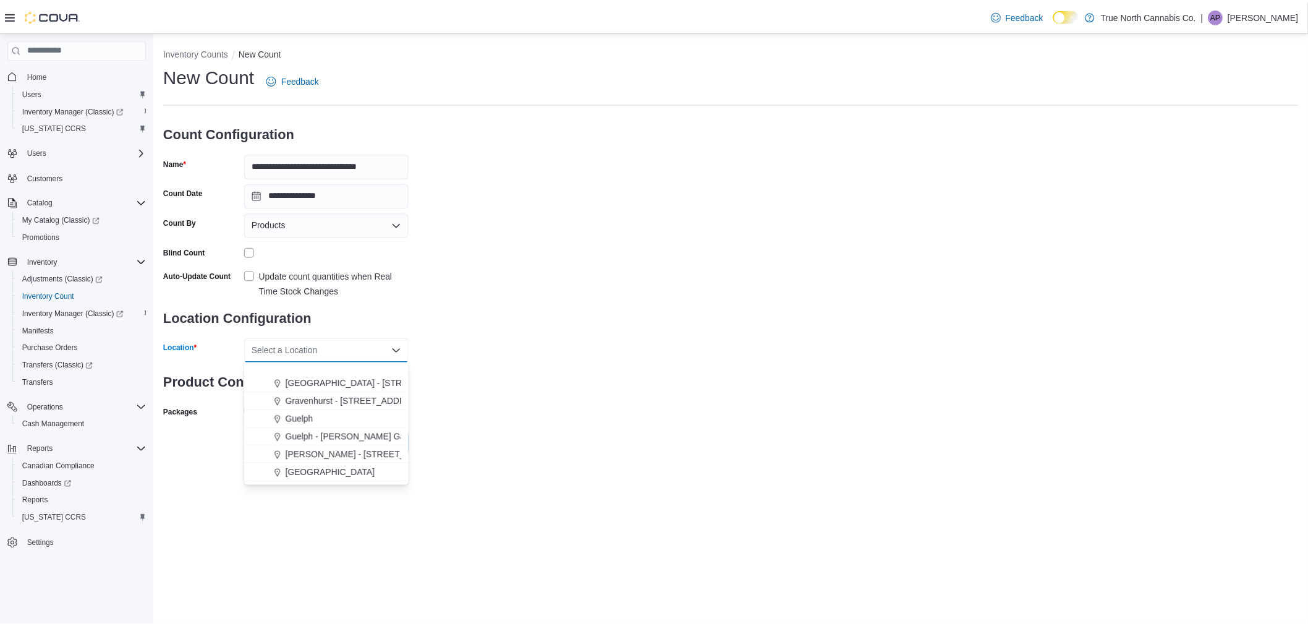
scroll to position [343, 0]
click at [305, 437] on span "[GEOGRAPHIC_DATA] - [STREET_ADDRESS]" at bounding box center [379, 440] width 184 height 12
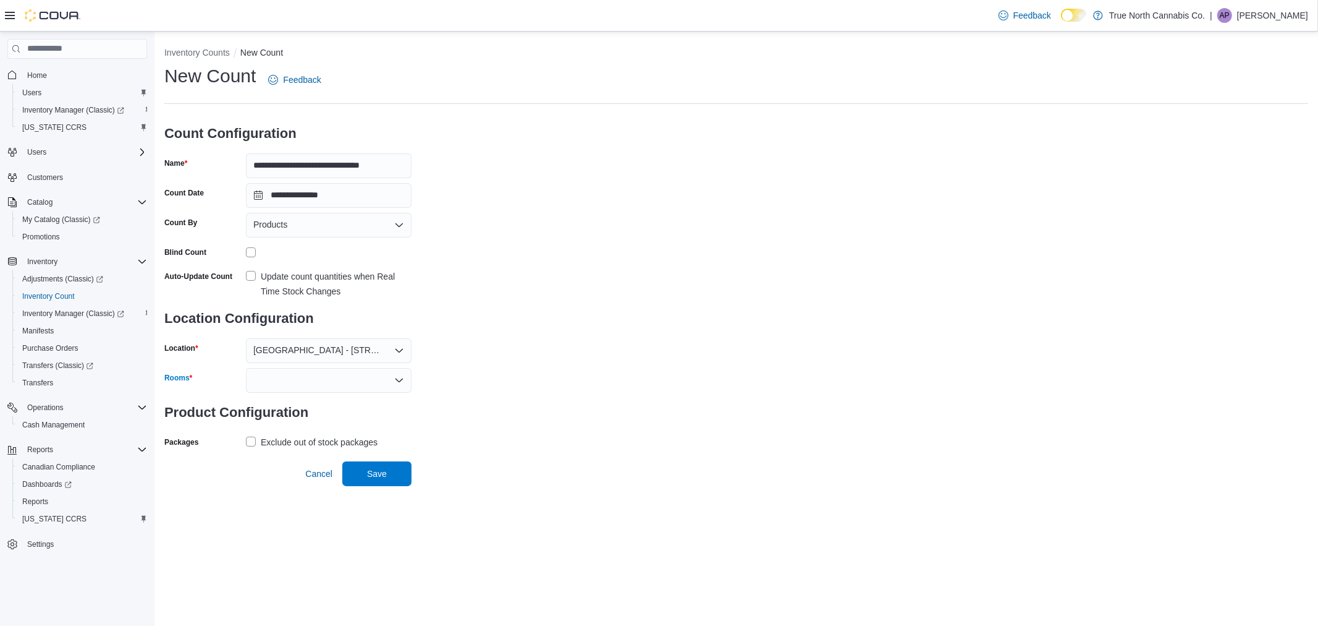
drag, startPoint x: 310, startPoint y: 374, endPoint x: 306, endPoint y: 383, distance: 10.0
click at [309, 375] on div at bounding box center [329, 380] width 166 height 25
click at [304, 402] on span "Vault" at bounding box center [328, 400] width 151 height 12
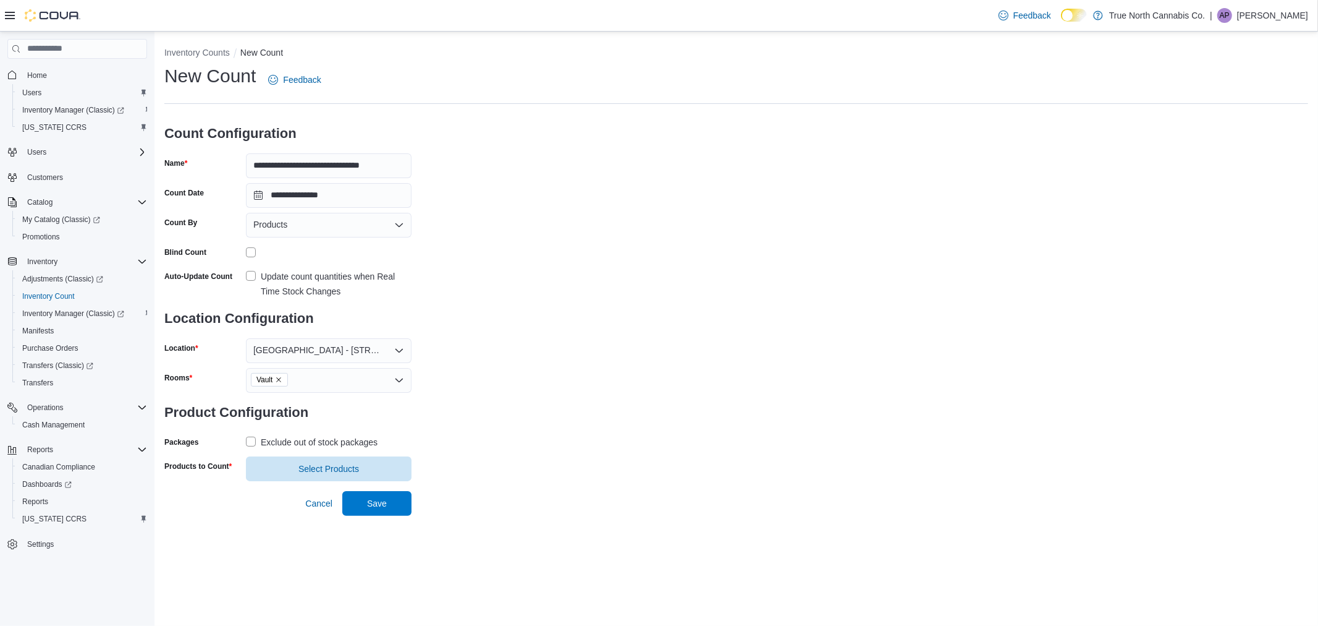
click at [300, 439] on div "Exclude out of stock packages" at bounding box center [319, 442] width 117 height 15
click at [305, 464] on span "Select Products" at bounding box center [329, 468] width 61 height 12
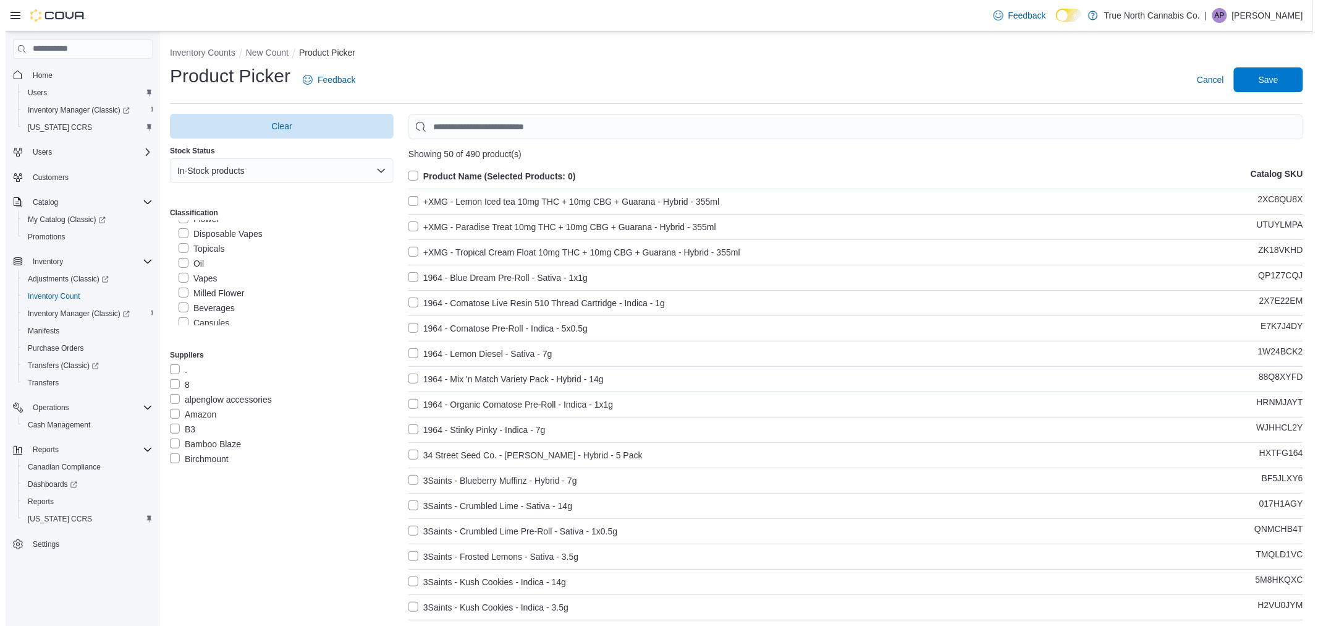
scroll to position [343, 0]
click at [189, 276] on label "Topicals" at bounding box center [196, 270] width 46 height 15
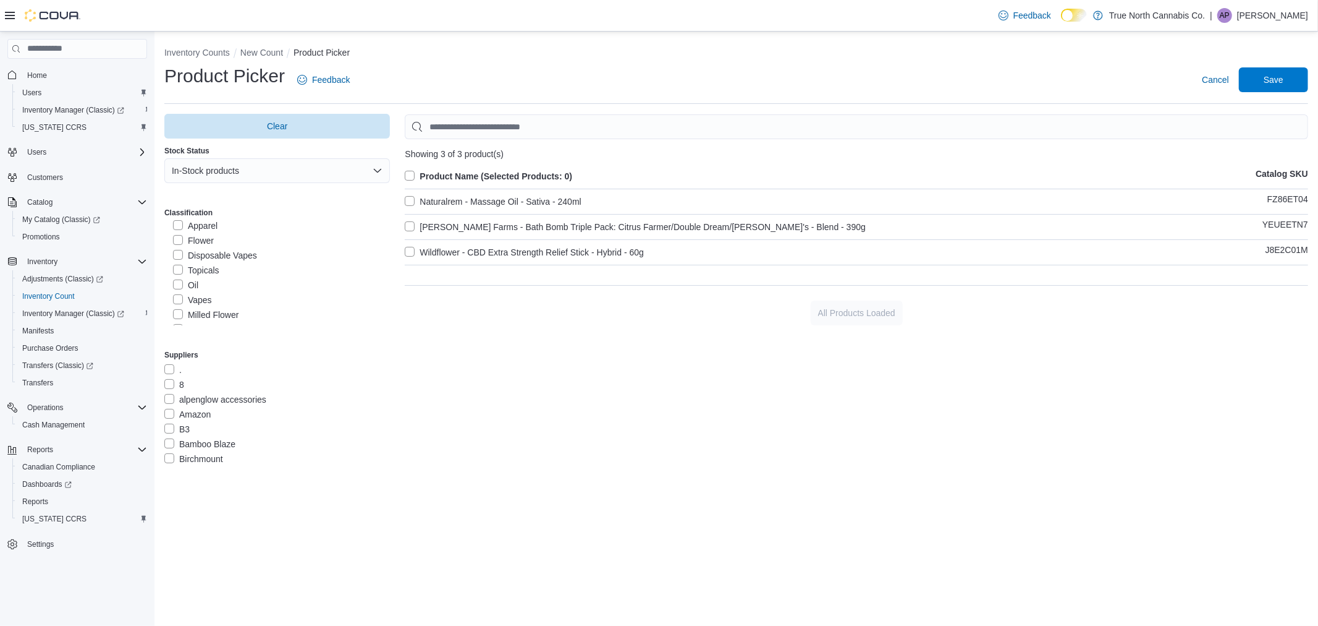
click at [194, 285] on label "Oil" at bounding box center [185, 285] width 25 height 15
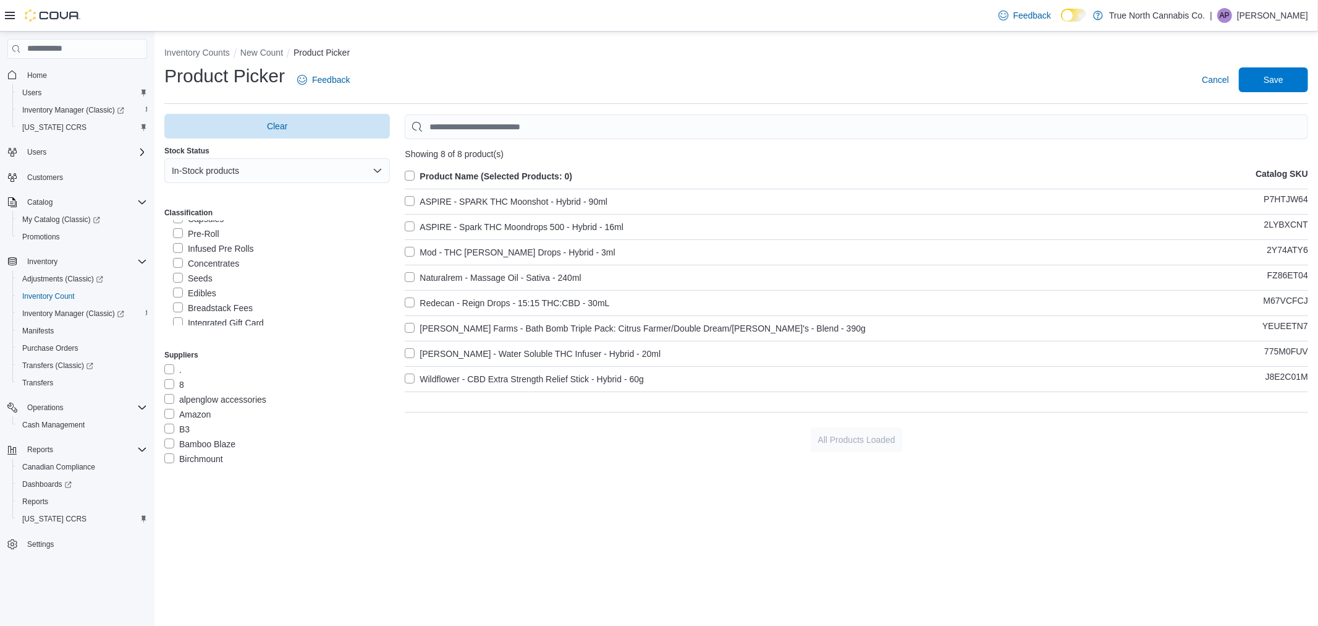
scroll to position [449, 0]
click at [202, 293] on label "Seeds" at bounding box center [193, 298] width 40 height 15
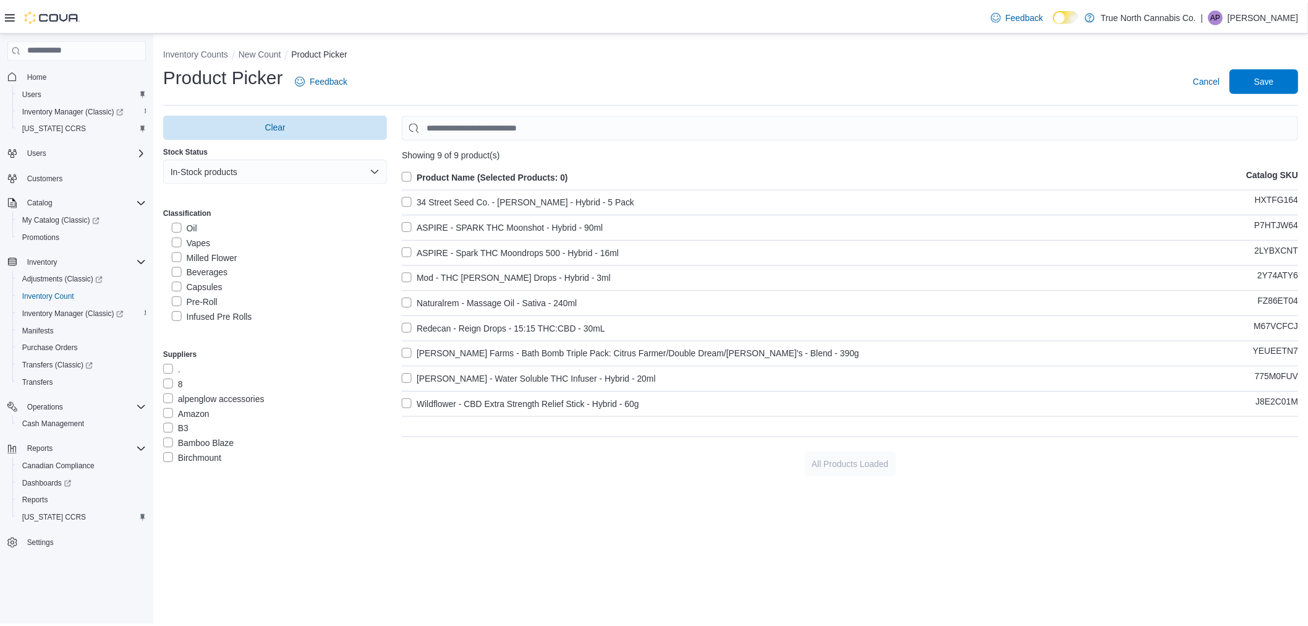
scroll to position [380, 0]
click at [213, 303] on label "Capsules" at bounding box center [198, 307] width 51 height 15
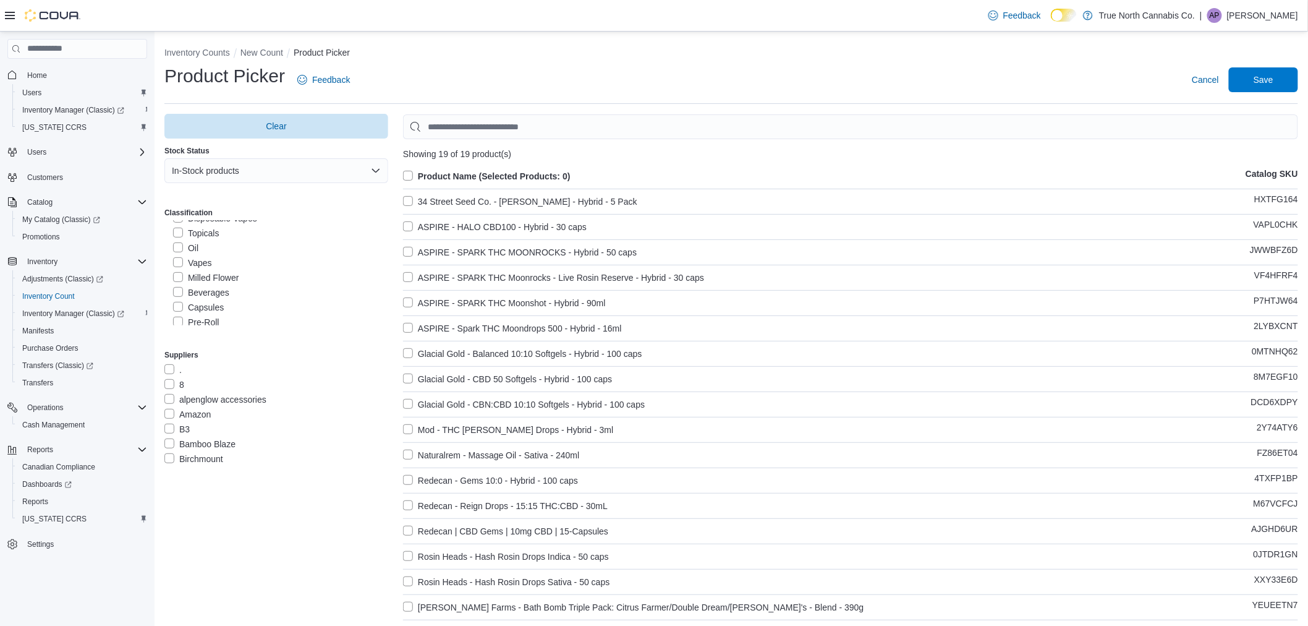
click at [430, 175] on label "Product Name (Selected Products: 0)" at bounding box center [487, 176] width 168 height 15
click at [1268, 84] on span "Save" at bounding box center [1264, 79] width 20 height 12
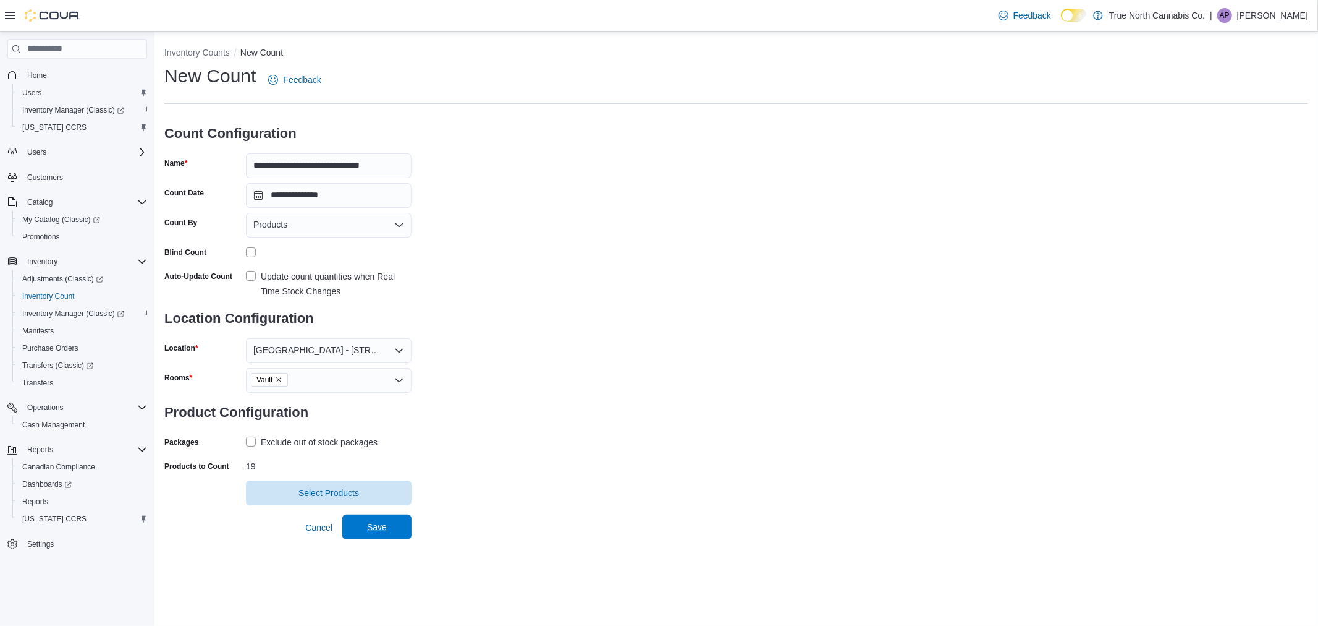
click at [365, 518] on span "Save" at bounding box center [377, 526] width 54 height 25
